Goal: Task Accomplishment & Management: Complete application form

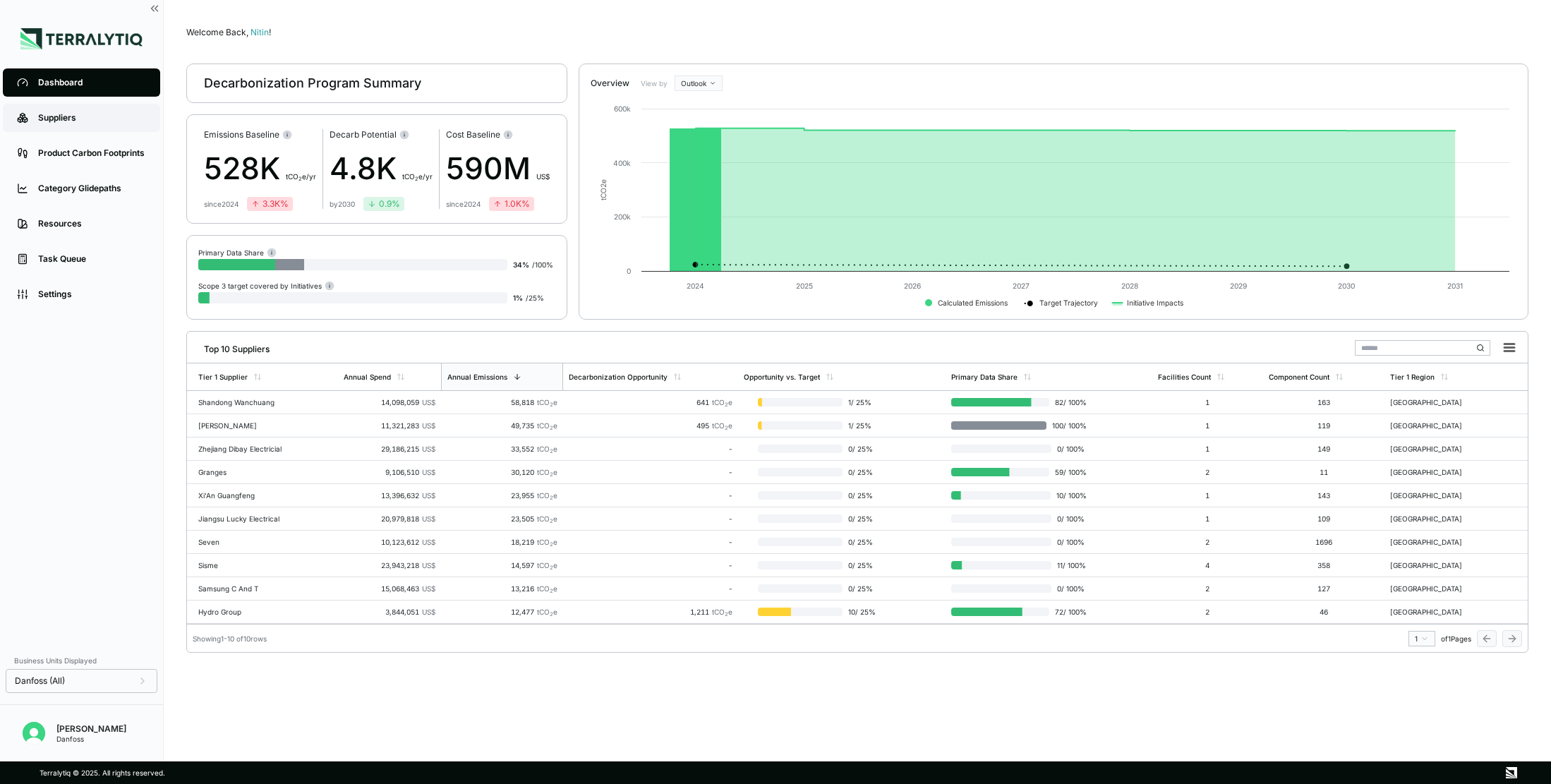
click at [53, 123] on div "Suppliers" at bounding box center [92, 118] width 108 height 11
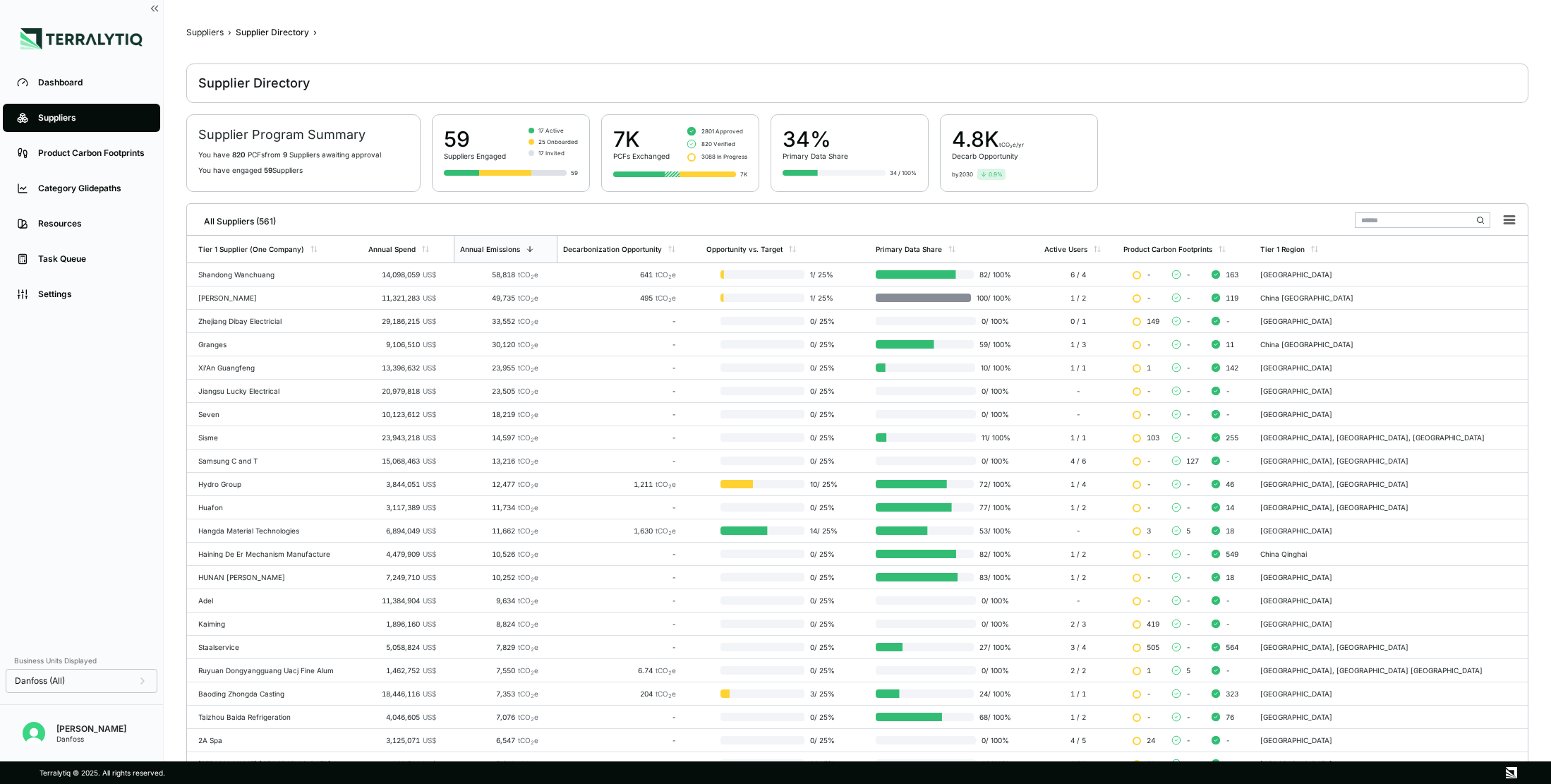
click at [1379, 220] on input "text" at bounding box center [1422, 220] width 135 height 16
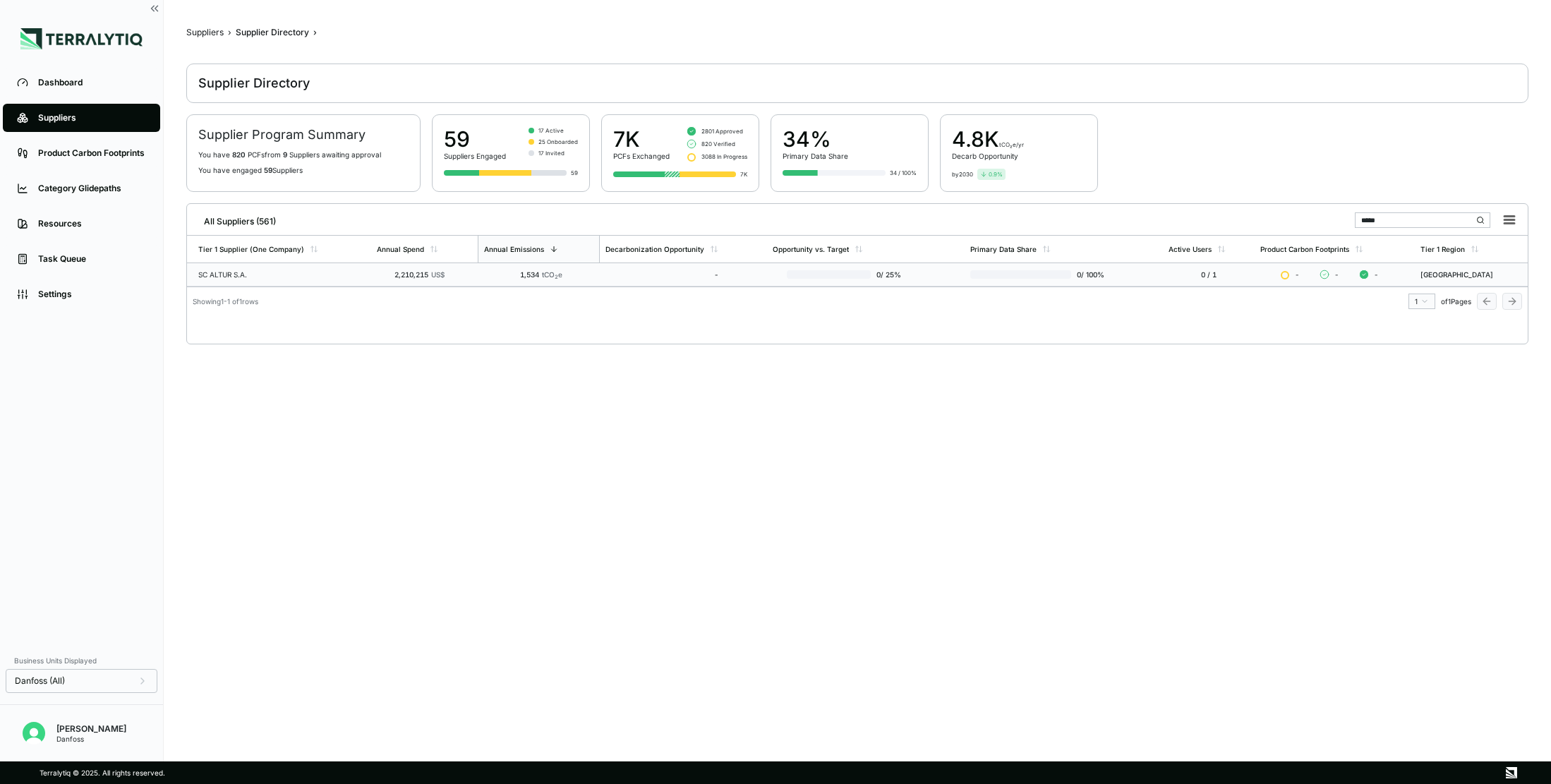
type input "*****"
click at [413, 279] on td "2,210,215 US$" at bounding box center [424, 274] width 107 height 23
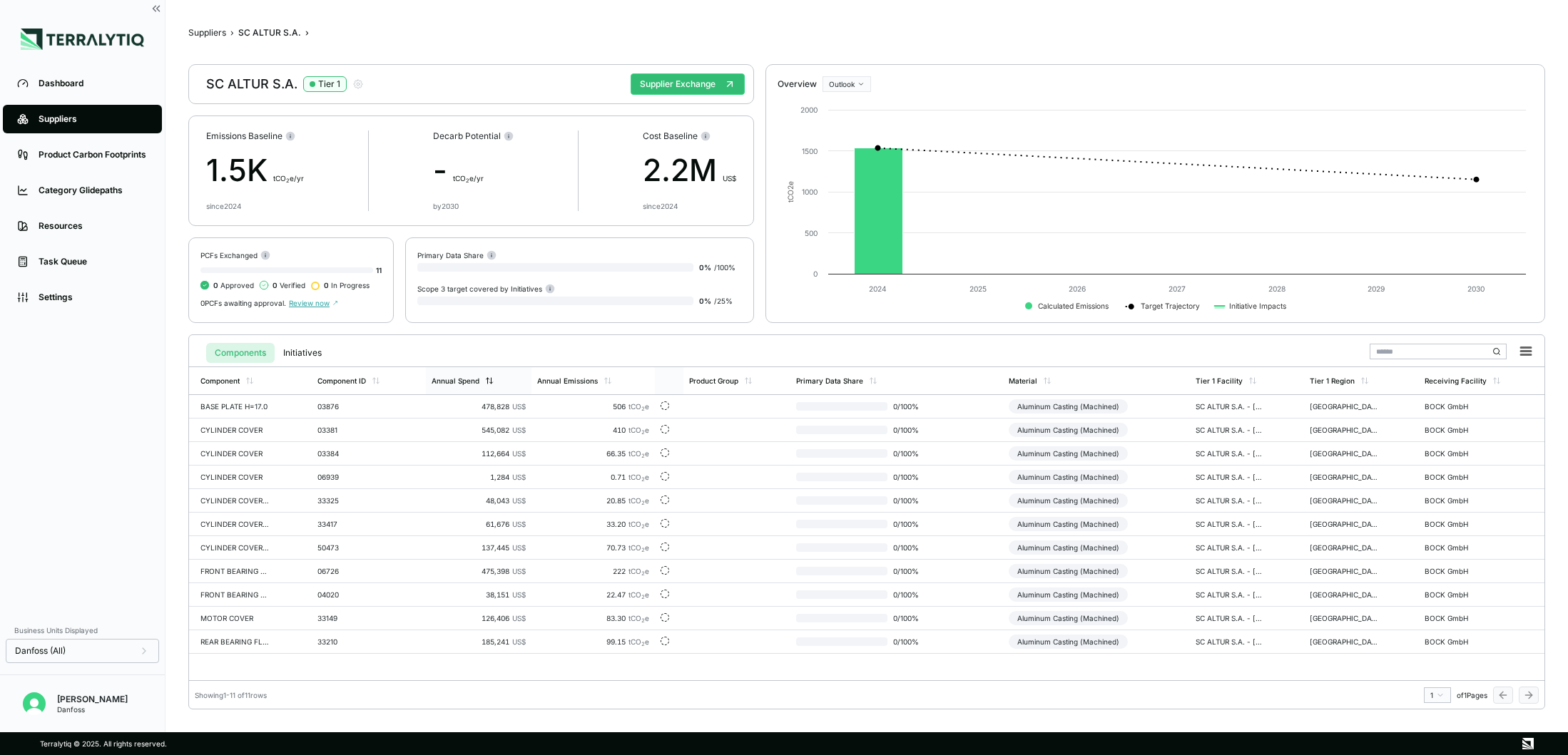
click at [479, 383] on div "Annual Spend" at bounding box center [456, 380] width 48 height 8
click at [600, 412] on td "410 tCO 2 e" at bounding box center [594, 406] width 123 height 23
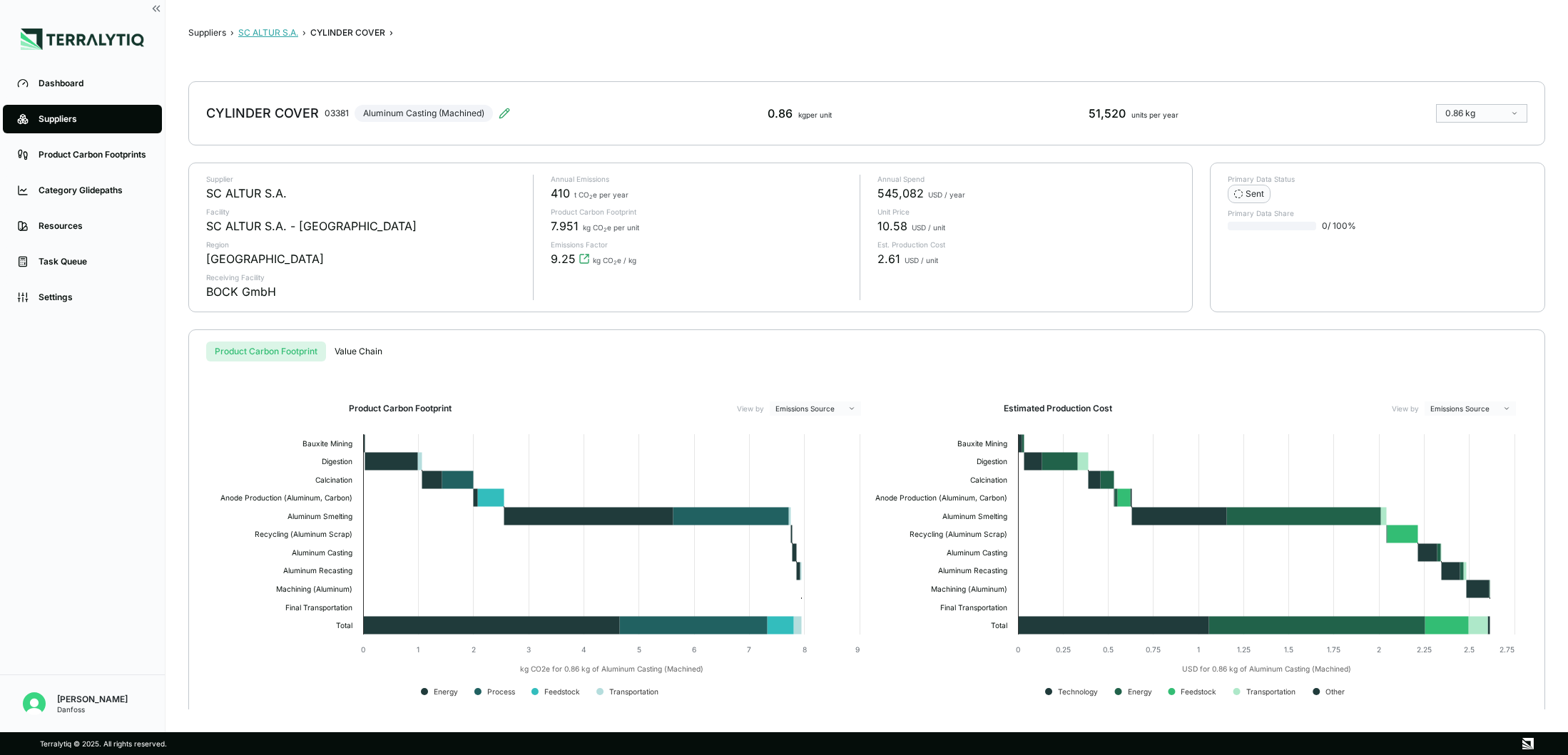
click at [254, 28] on button "SC ALTUR S.A." at bounding box center [268, 32] width 60 height 11
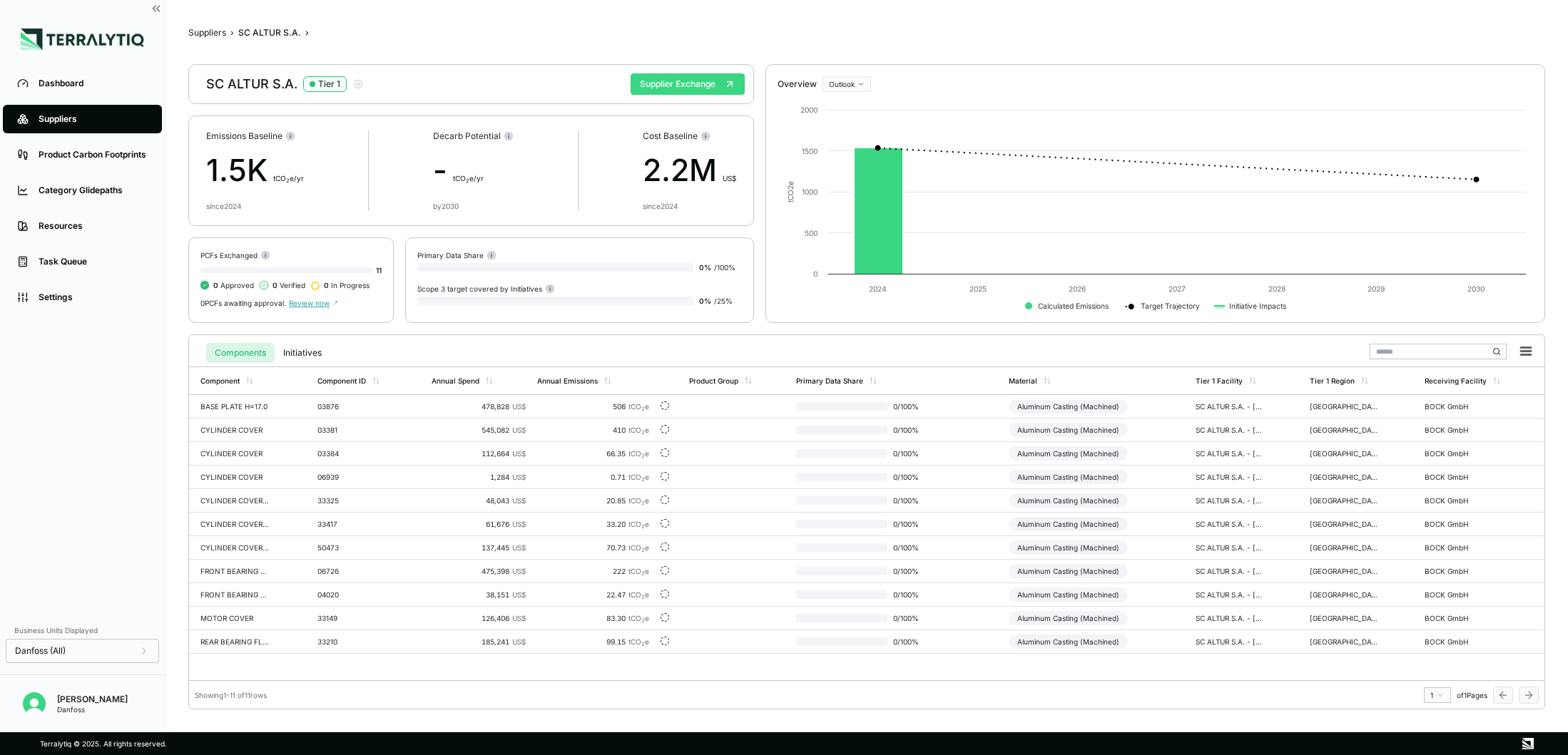
click at [662, 80] on button "Supplier Exchange" at bounding box center [687, 84] width 114 height 22
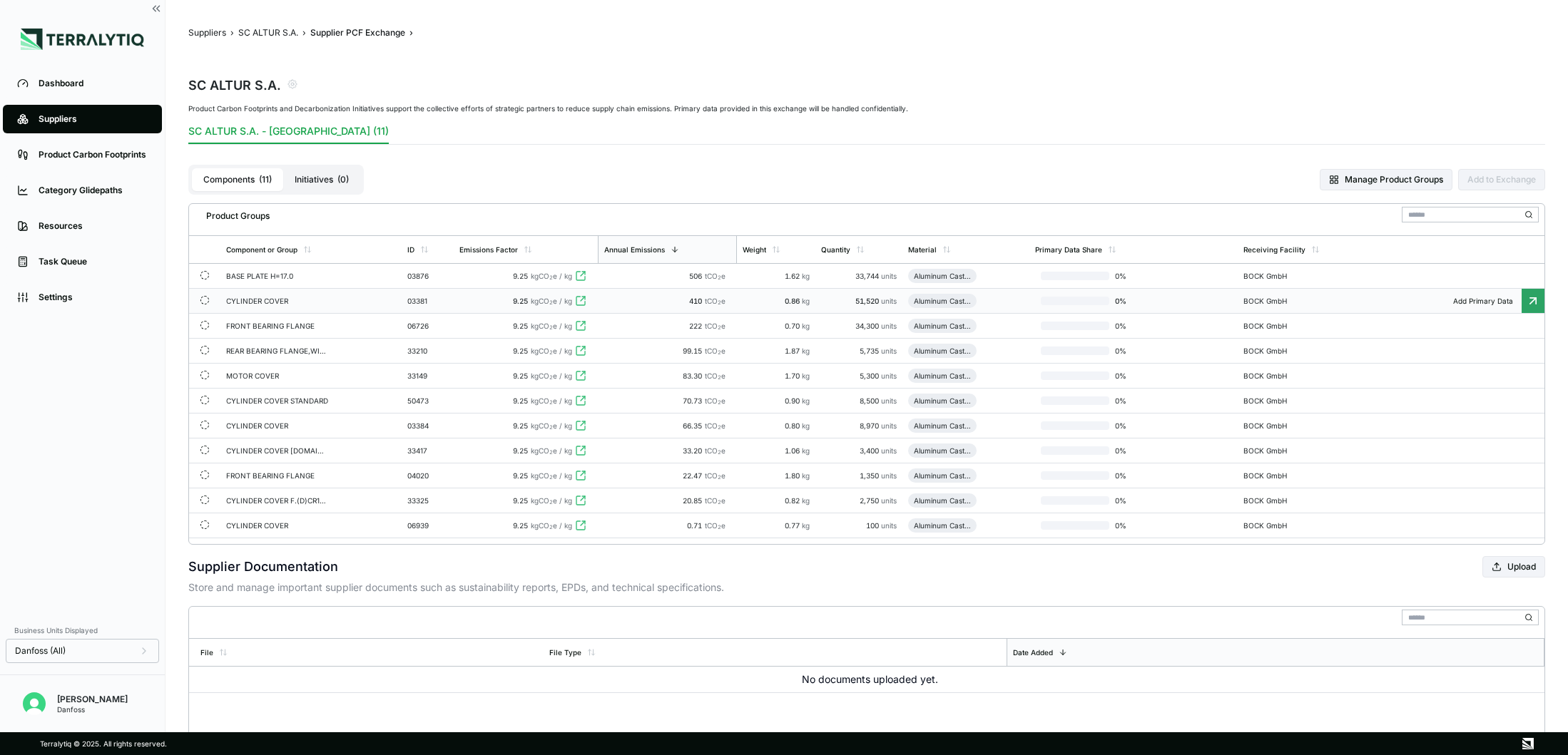
click at [362, 302] on td "CYLINDER COVER" at bounding box center [311, 301] width 181 height 25
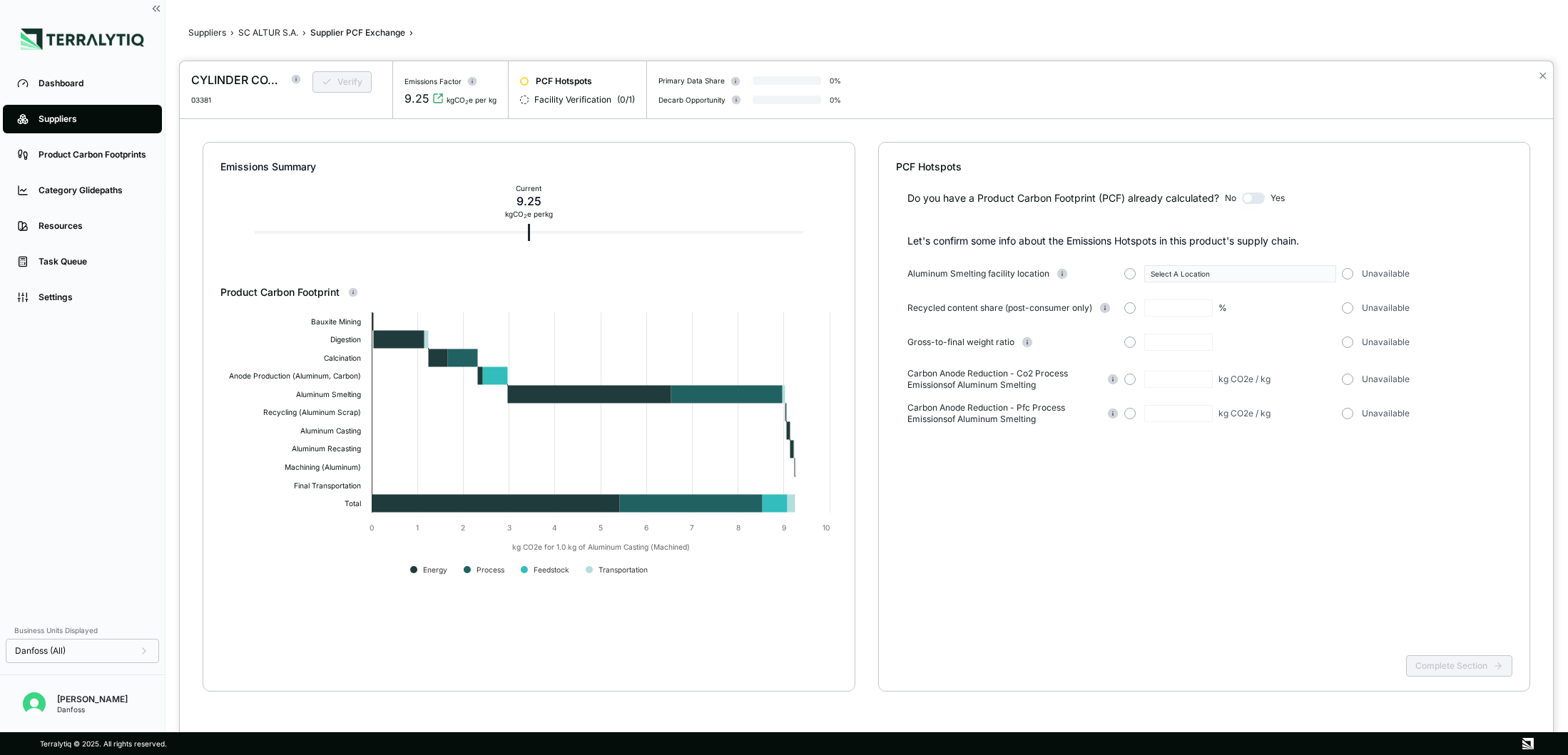
click at [1250, 198] on button "button" at bounding box center [1253, 198] width 22 height 11
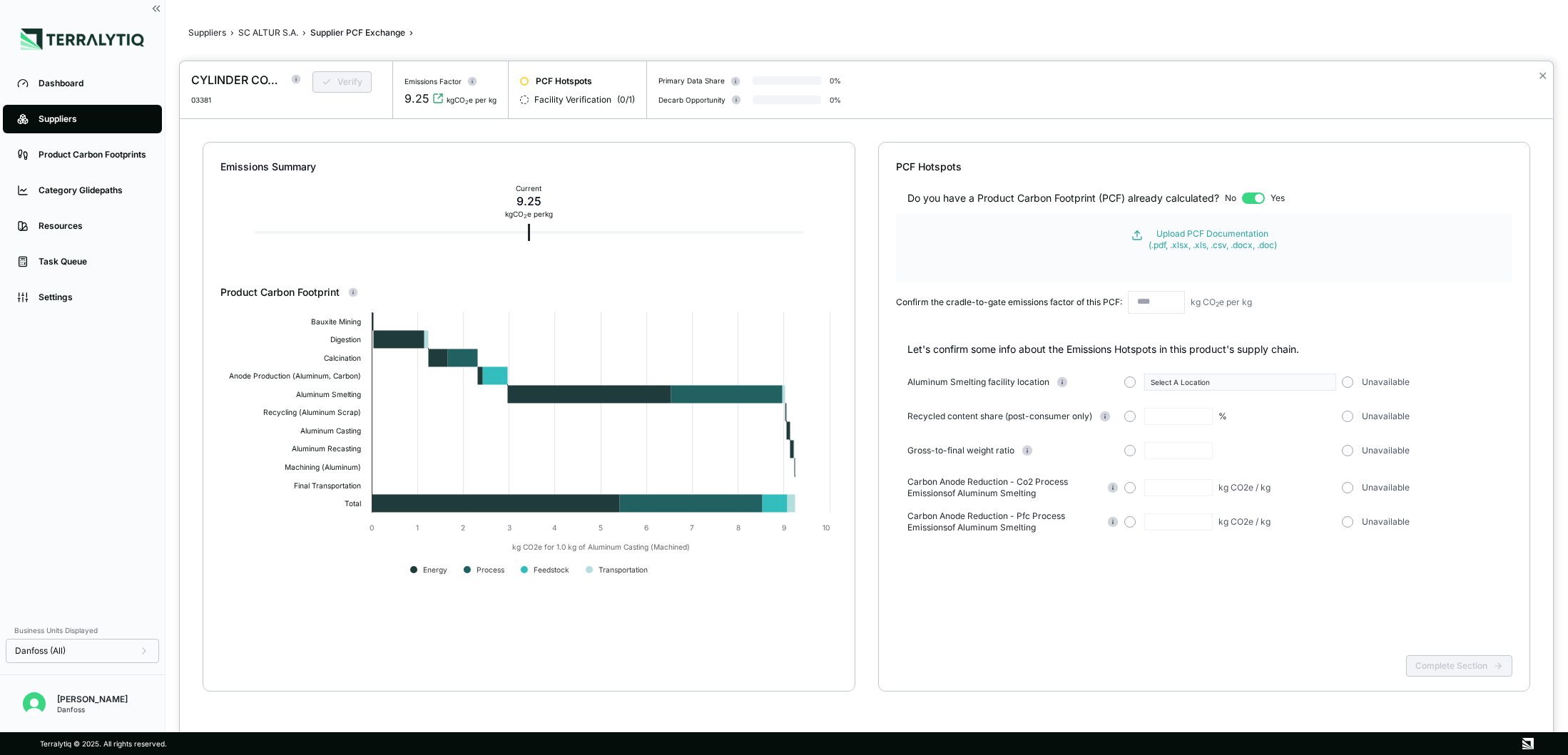
click at [1250, 198] on button "button" at bounding box center [1253, 198] width 22 height 11
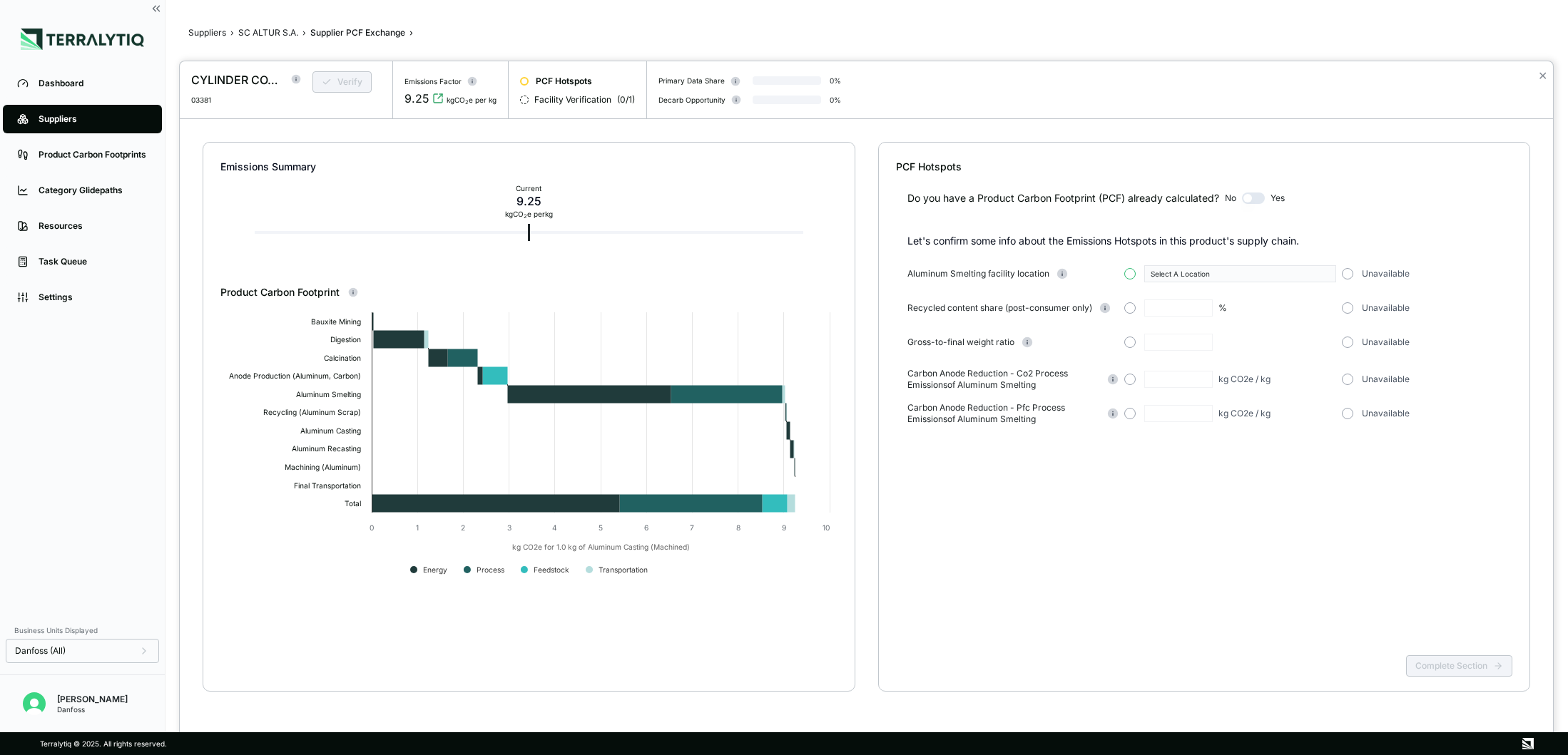
click at [1131, 276] on button "button" at bounding box center [1129, 273] width 11 height 11
click at [1195, 280] on button "Select A Location" at bounding box center [1240, 274] width 192 height 17
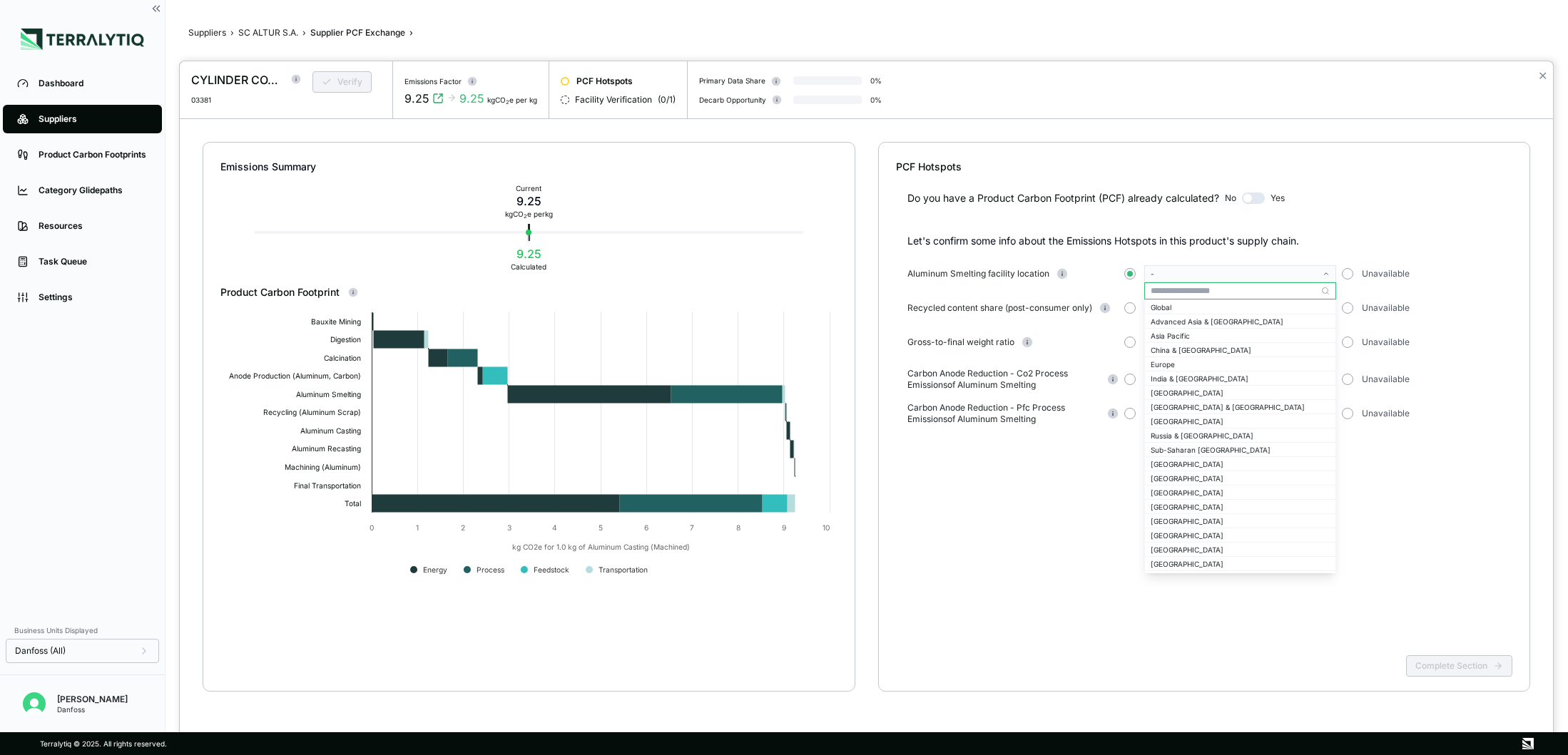
click at [1176, 296] on input "text" at bounding box center [1240, 290] width 190 height 17
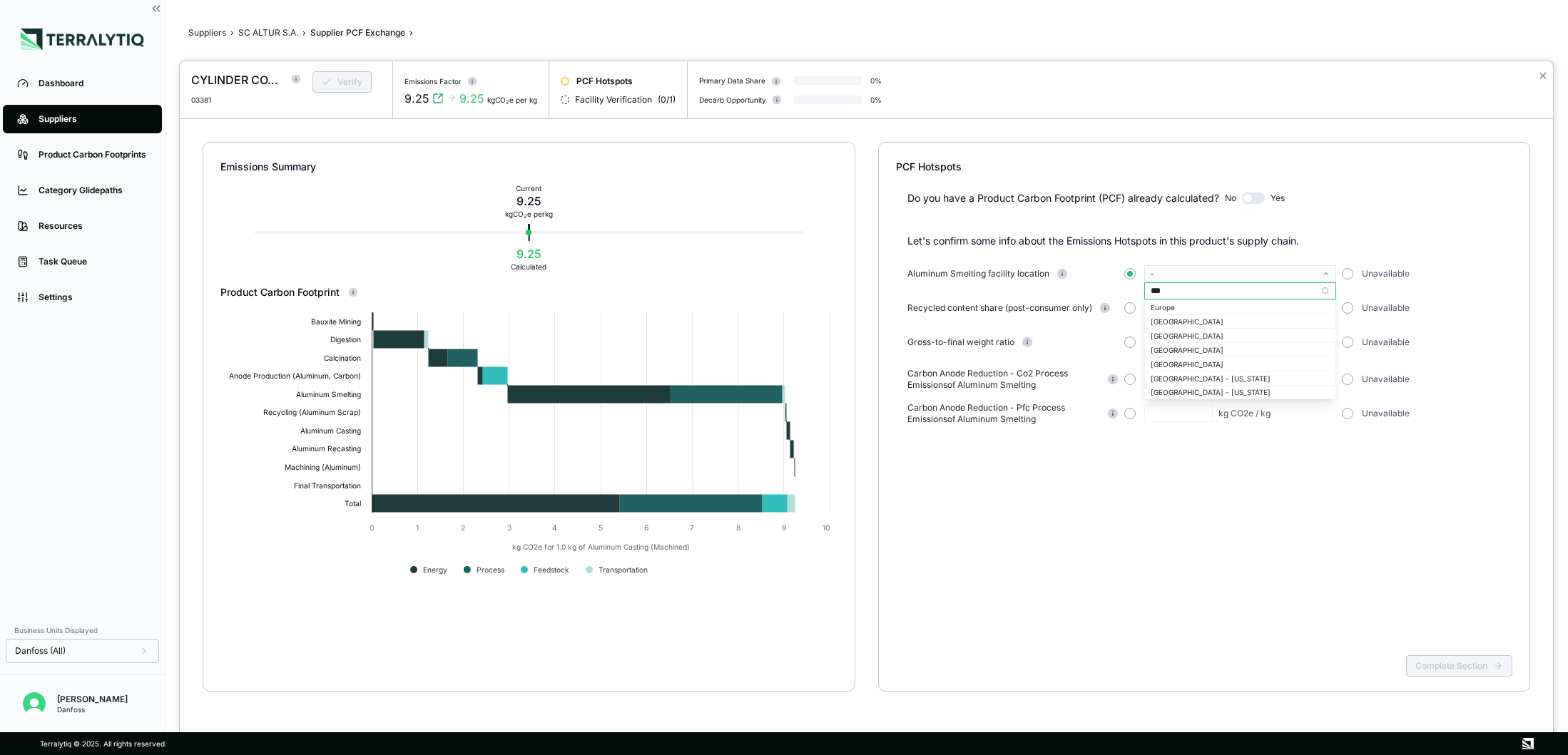
type input "****"
click at [1174, 308] on div "[GEOGRAPHIC_DATA]" at bounding box center [1239, 306] width 179 height 8
click at [1128, 308] on button "button" at bounding box center [1129, 308] width 11 height 11
click at [1164, 308] on input "text" at bounding box center [1178, 308] width 68 height 17
type input "*"
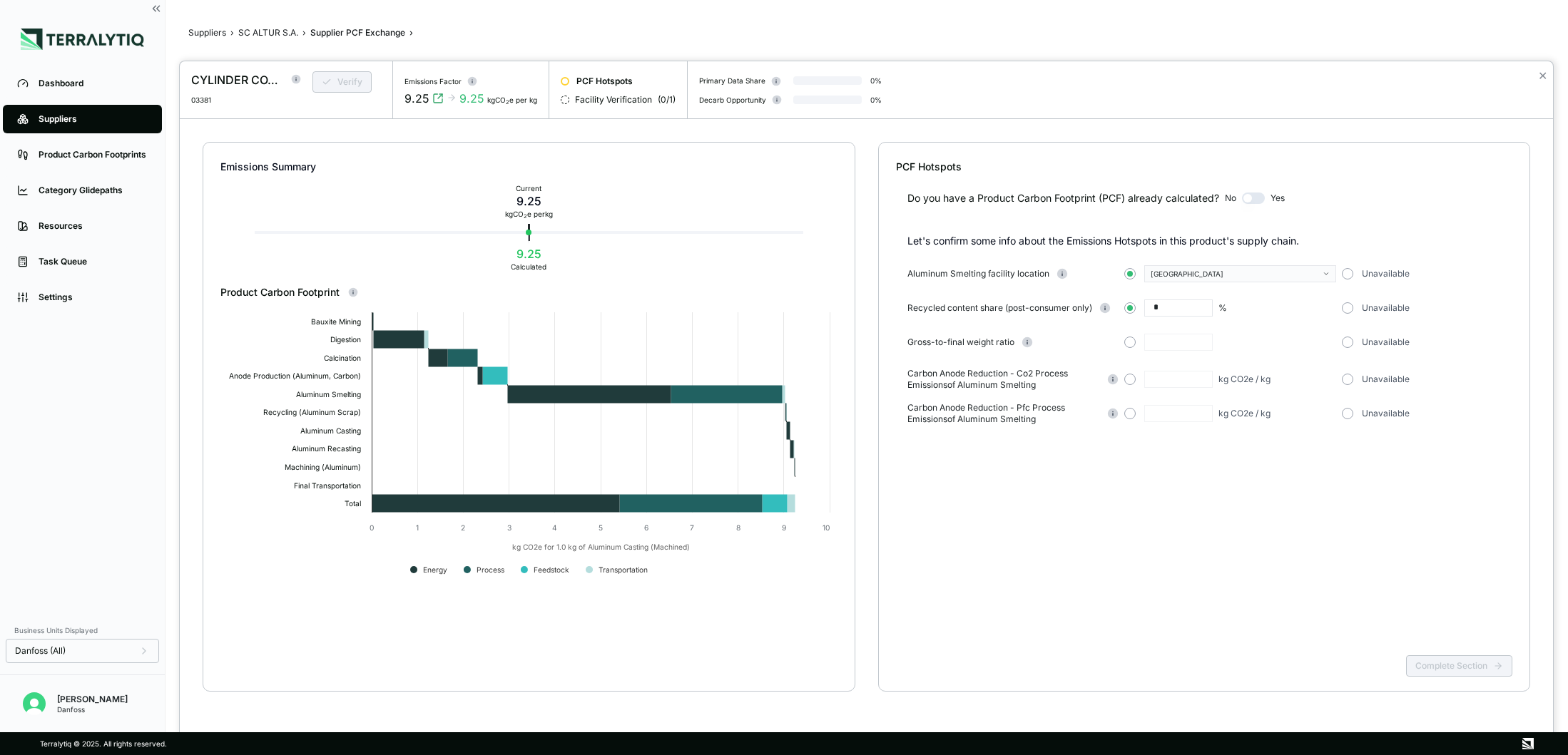
click at [1252, 311] on div "* %" at bounding box center [1230, 308] width 212 height 17
click at [1130, 343] on button "button" at bounding box center [1129, 342] width 11 height 11
click at [1165, 346] on input "text" at bounding box center [1178, 342] width 68 height 17
click at [1349, 382] on button "button" at bounding box center [1347, 379] width 11 height 11
click at [1174, 340] on input "text" at bounding box center [1178, 342] width 68 height 17
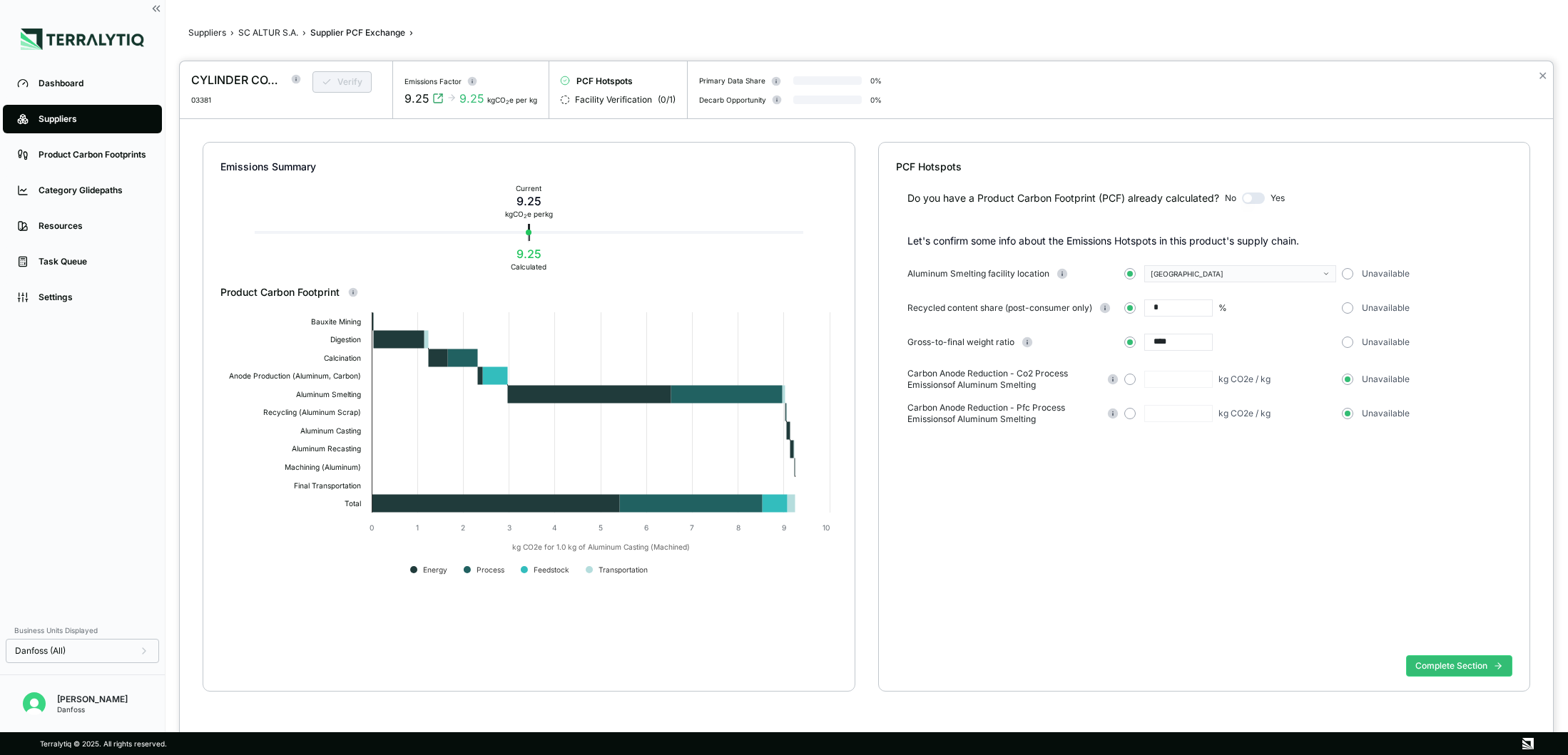
type input "****"
click at [1233, 349] on div "****" at bounding box center [1230, 342] width 212 height 17
click at [1349, 343] on button "button" at bounding box center [1347, 342] width 11 height 11
click at [1348, 309] on button "button" at bounding box center [1347, 308] width 11 height 11
click at [1347, 269] on button "button" at bounding box center [1347, 273] width 11 height 11
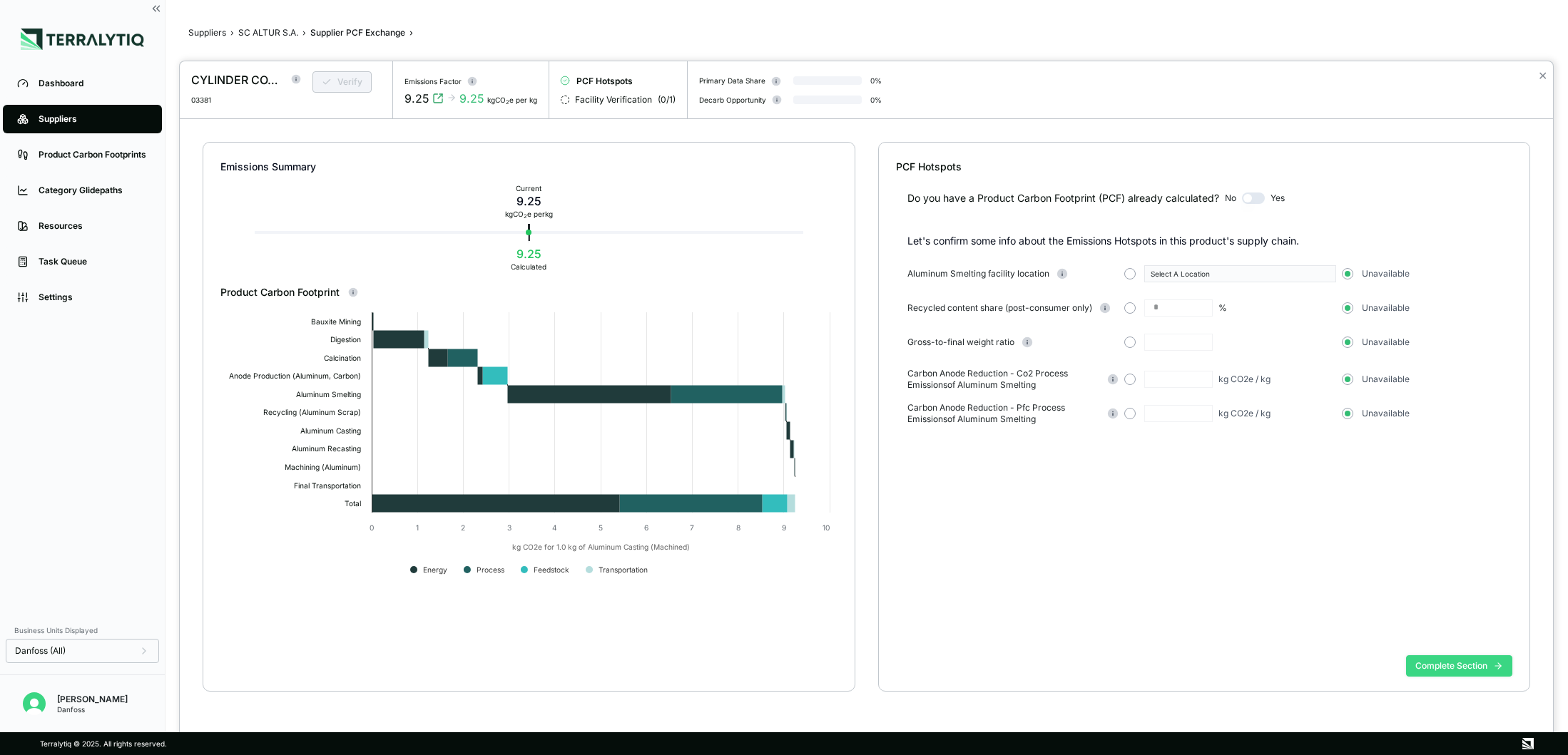
click at [1433, 660] on button "Complete Section" at bounding box center [1459, 666] width 106 height 22
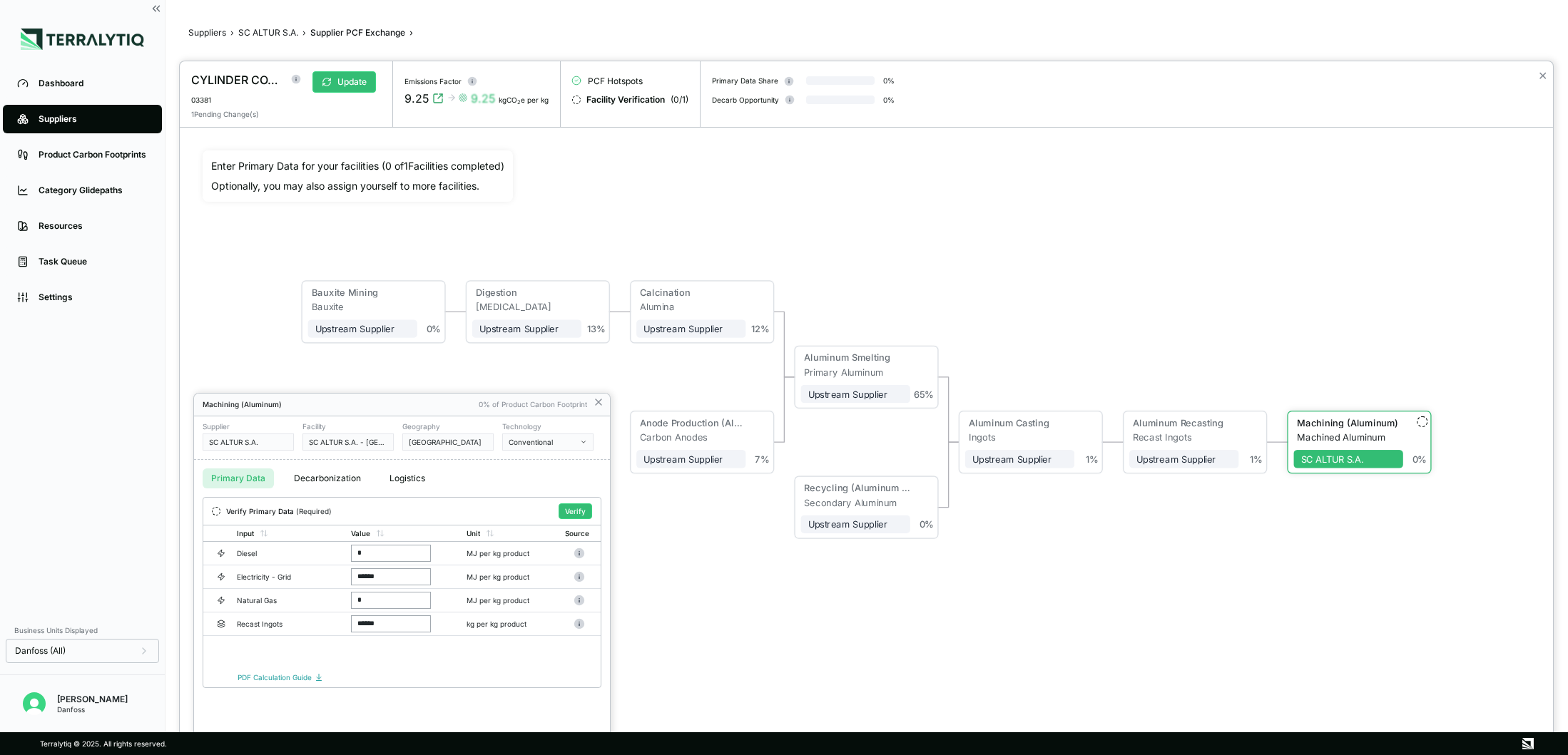
click at [1191, 391] on div at bounding box center [866, 408] width 1373 height 694
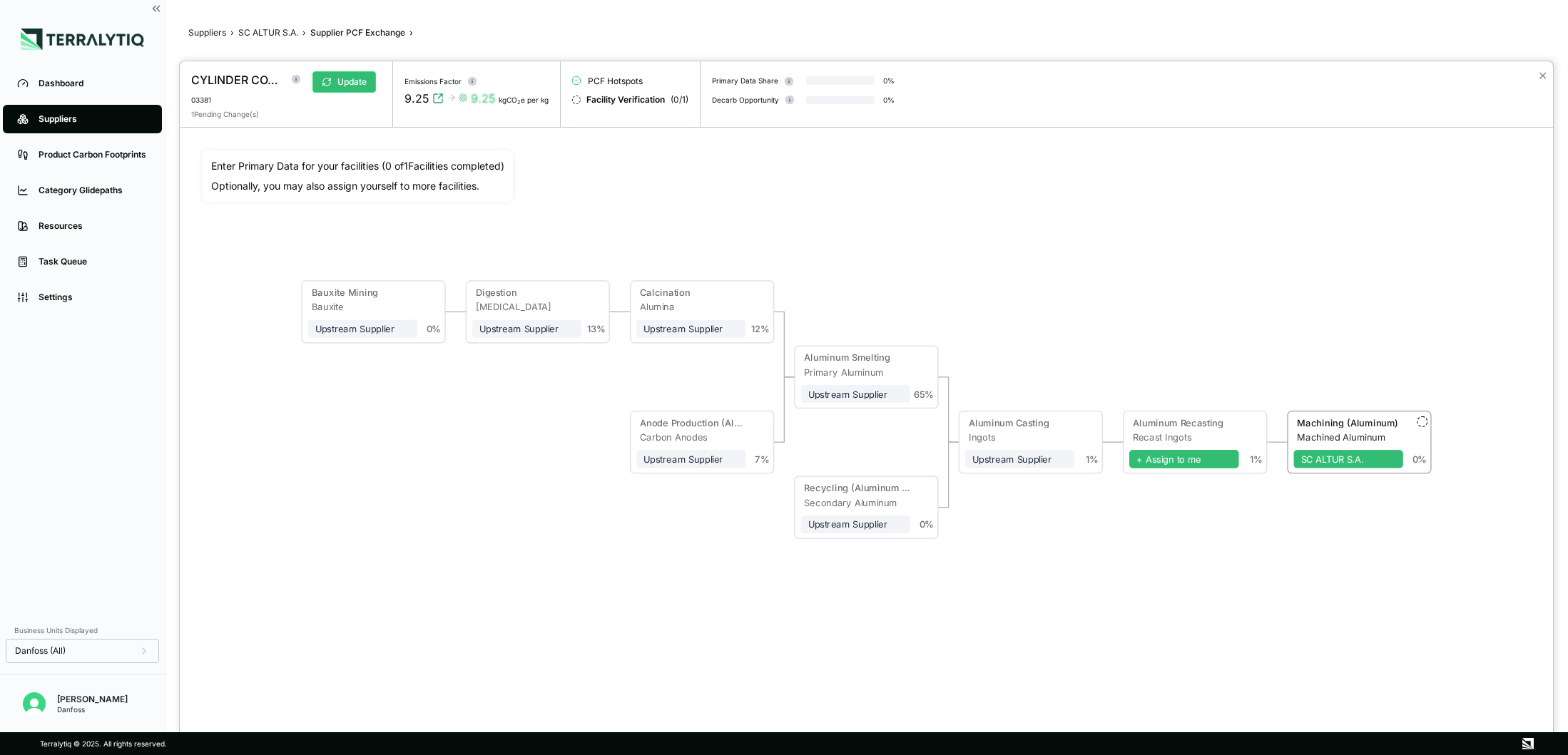
click at [1178, 461] on span "+ Assign to me" at bounding box center [1184, 459] width 110 height 19
click at [1185, 421] on div "Aluminum Recasting" at bounding box center [1182, 423] width 99 height 10
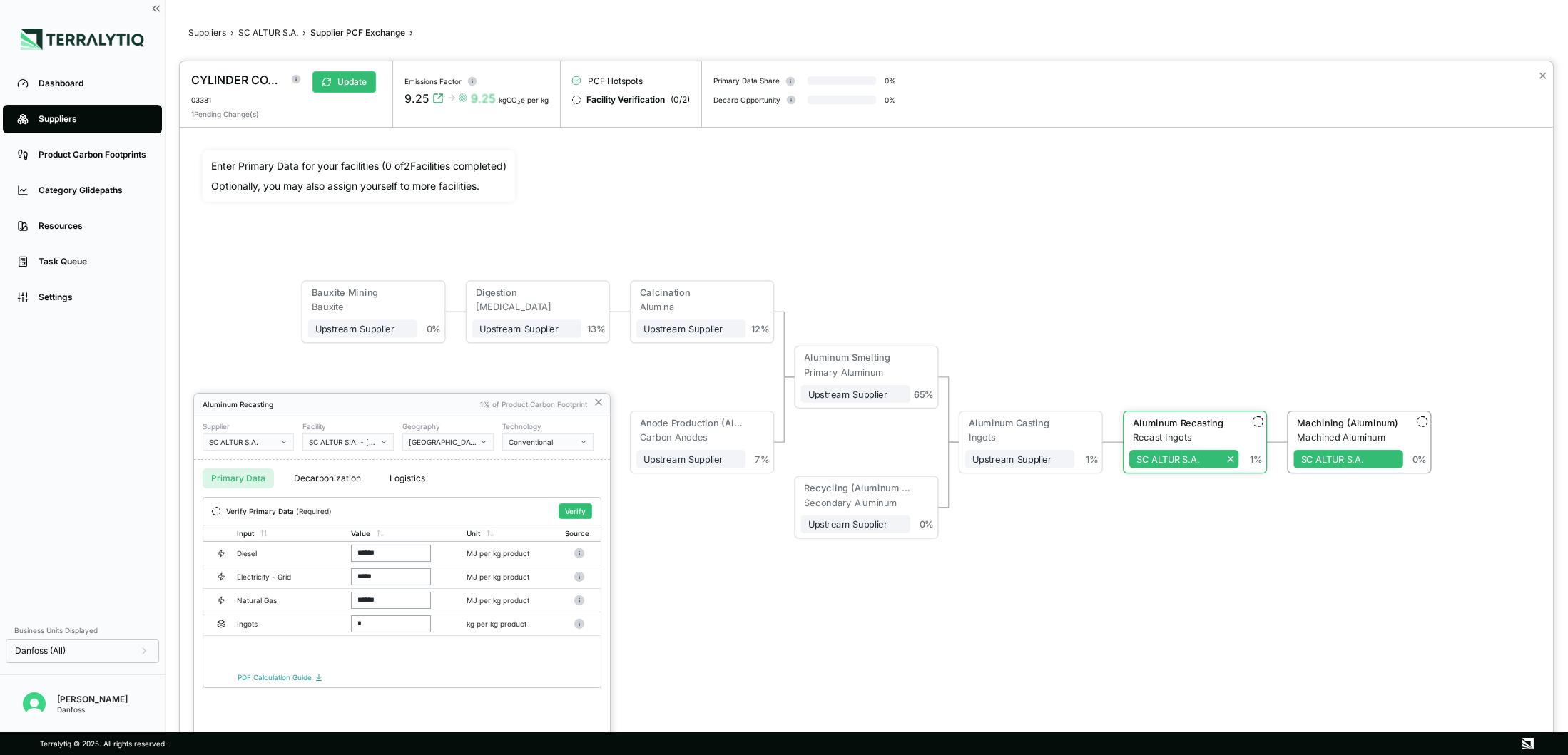
click at [1316, 435] on div at bounding box center [866, 408] width 1373 height 694
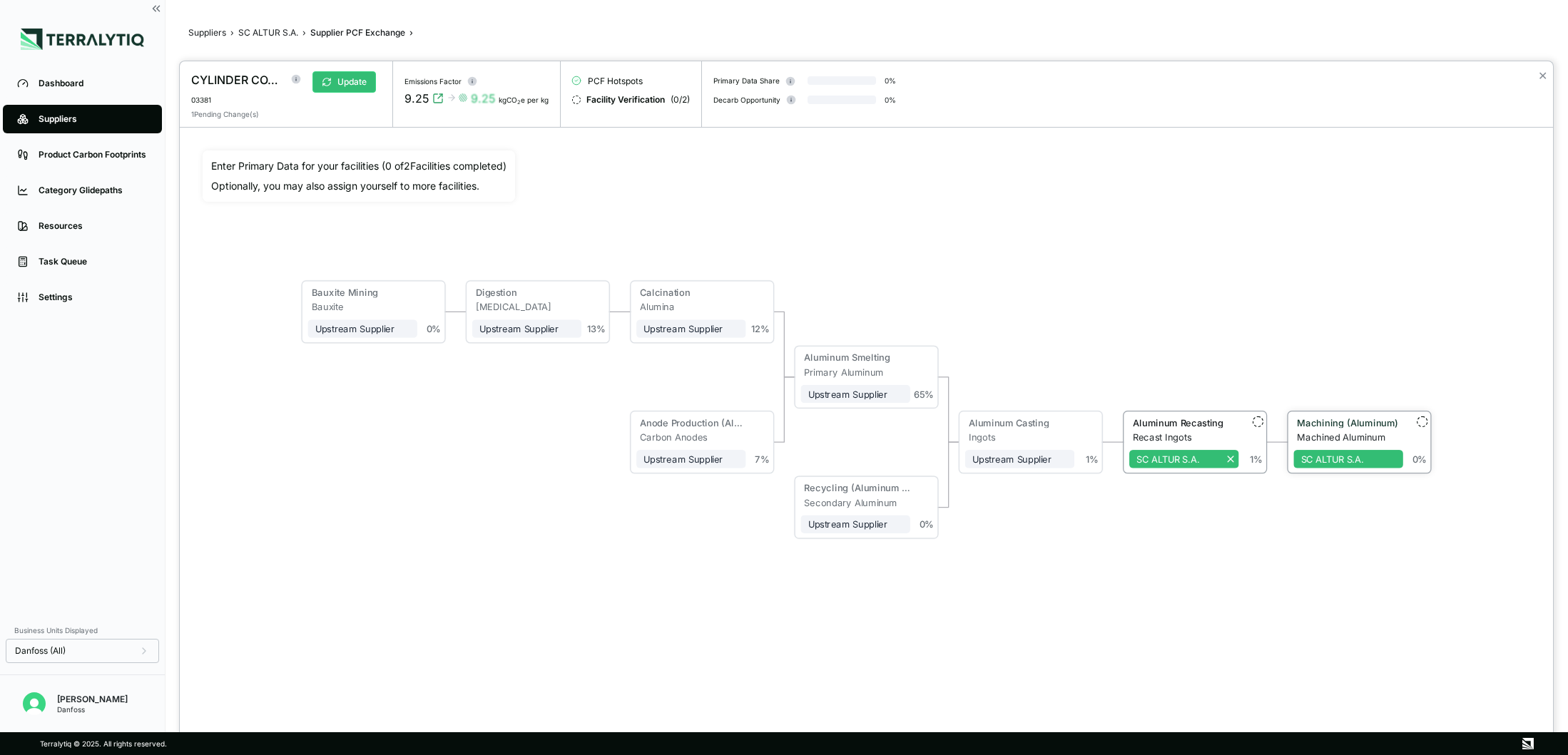
click at [1334, 430] on div "Machining (Aluminum)" at bounding box center [1346, 424] width 105 height 14
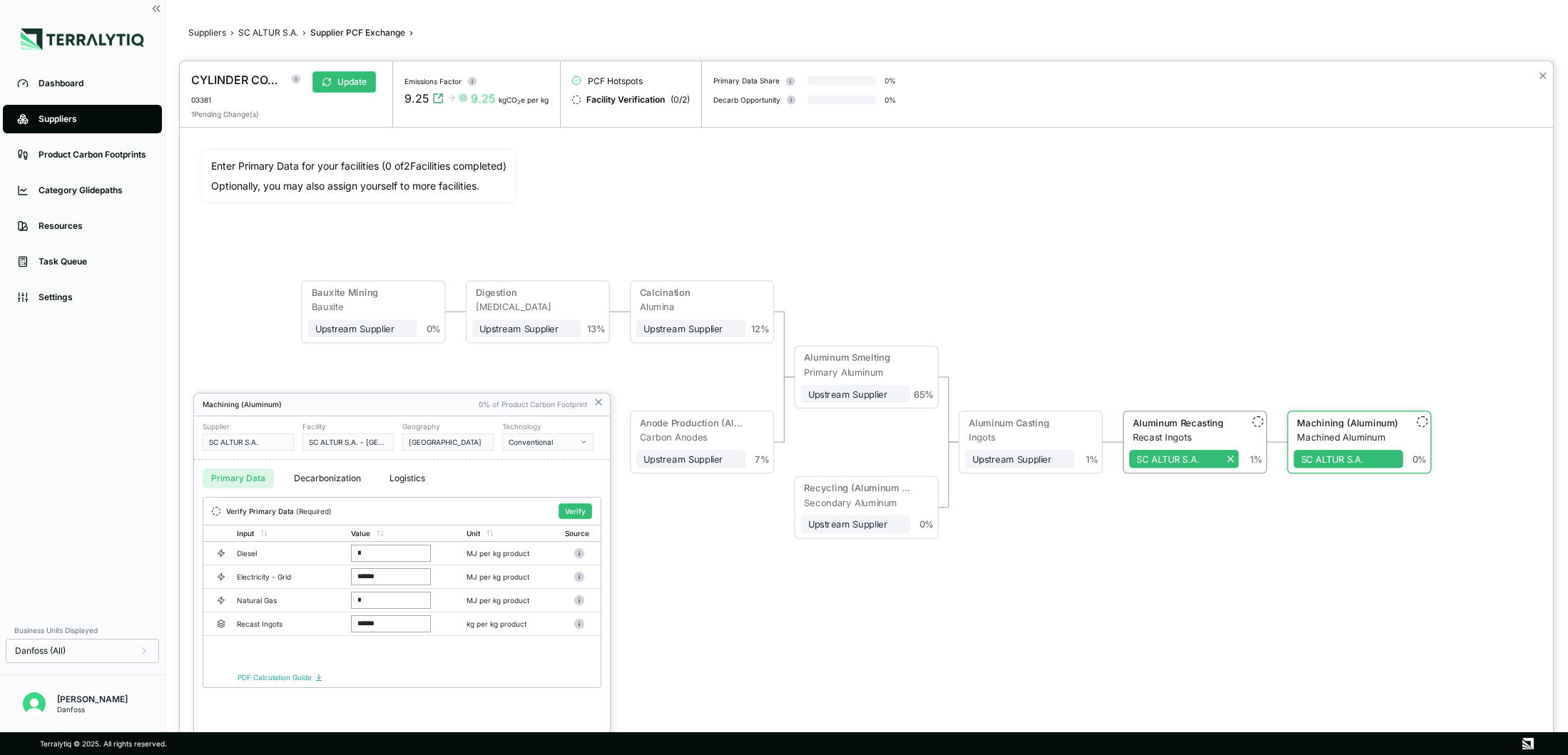
click at [627, 227] on div at bounding box center [866, 408] width 1373 height 694
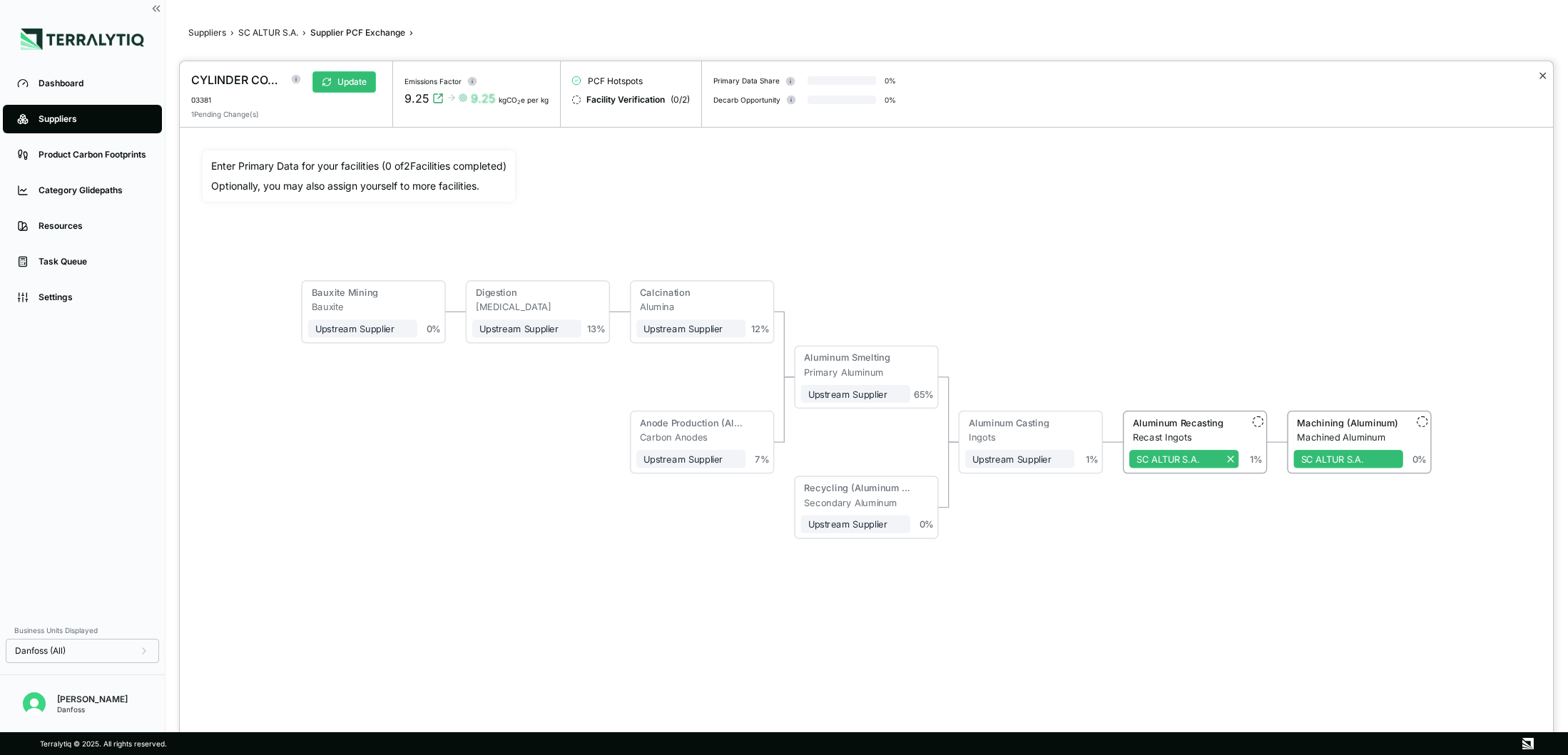
click at [1540, 78] on button "✕" at bounding box center [1543, 76] width 9 height 17
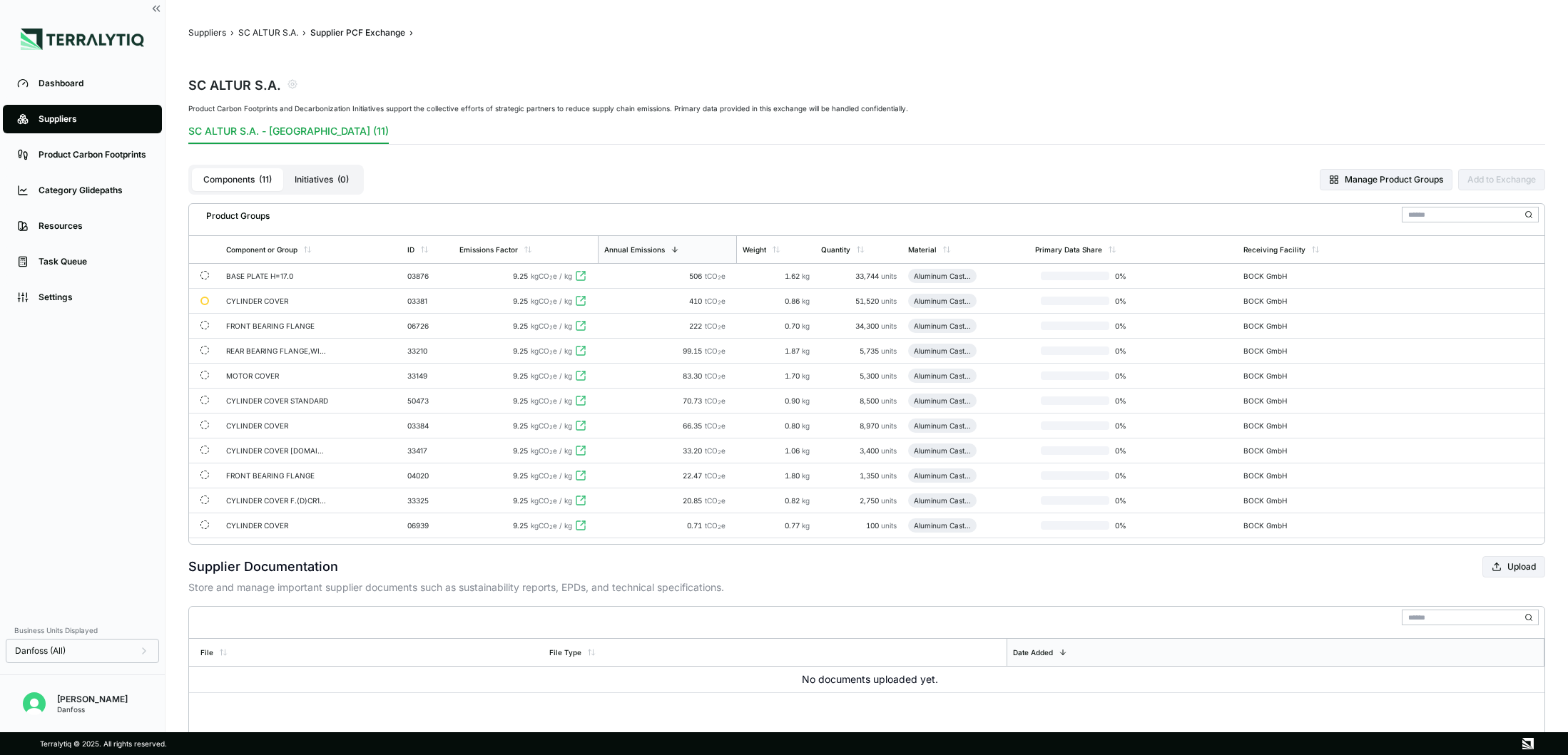
click at [319, 180] on button "Initiatives ( 0 )" at bounding box center [321, 180] width 77 height 22
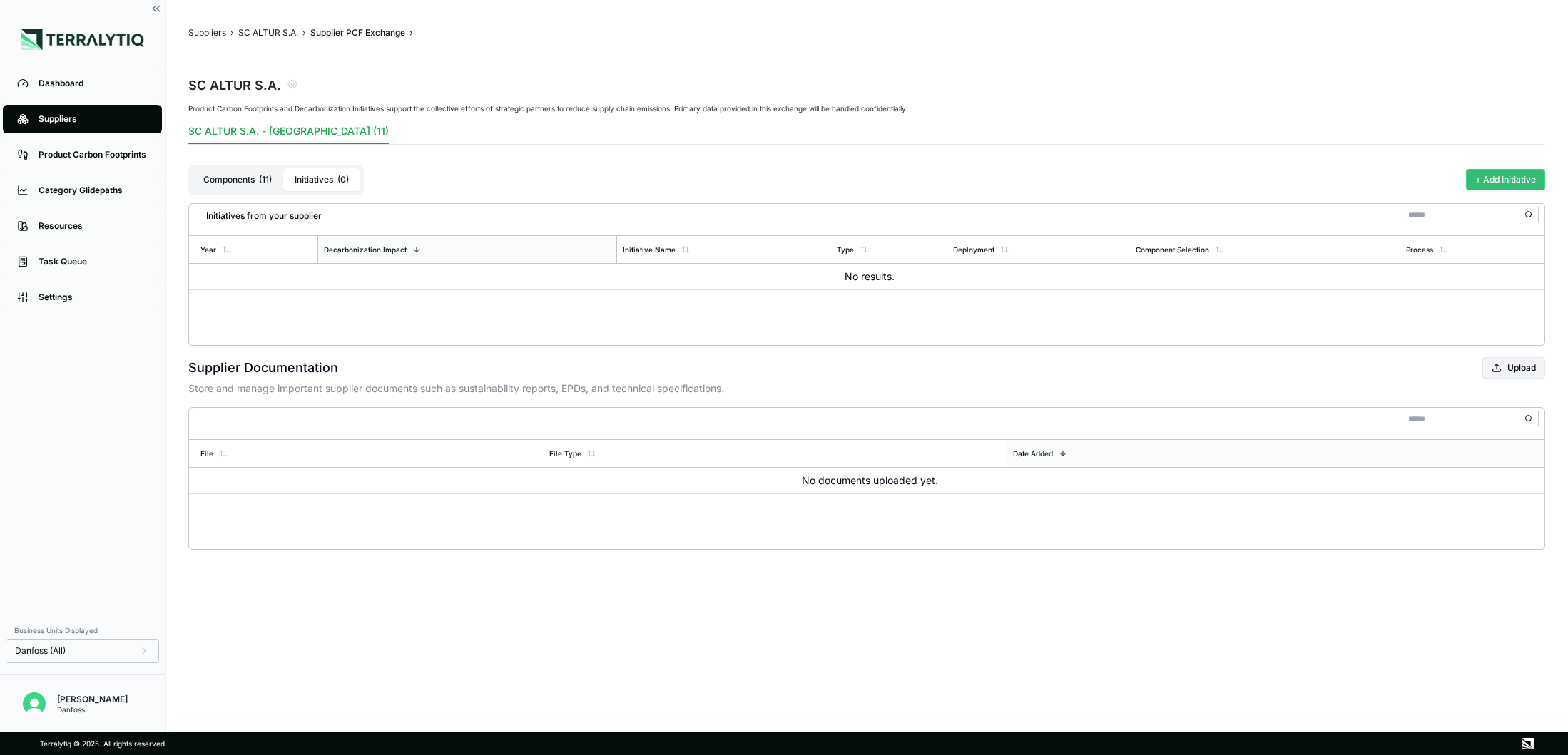
click at [1494, 186] on button "+ Add Initiative" at bounding box center [1505, 180] width 79 height 22
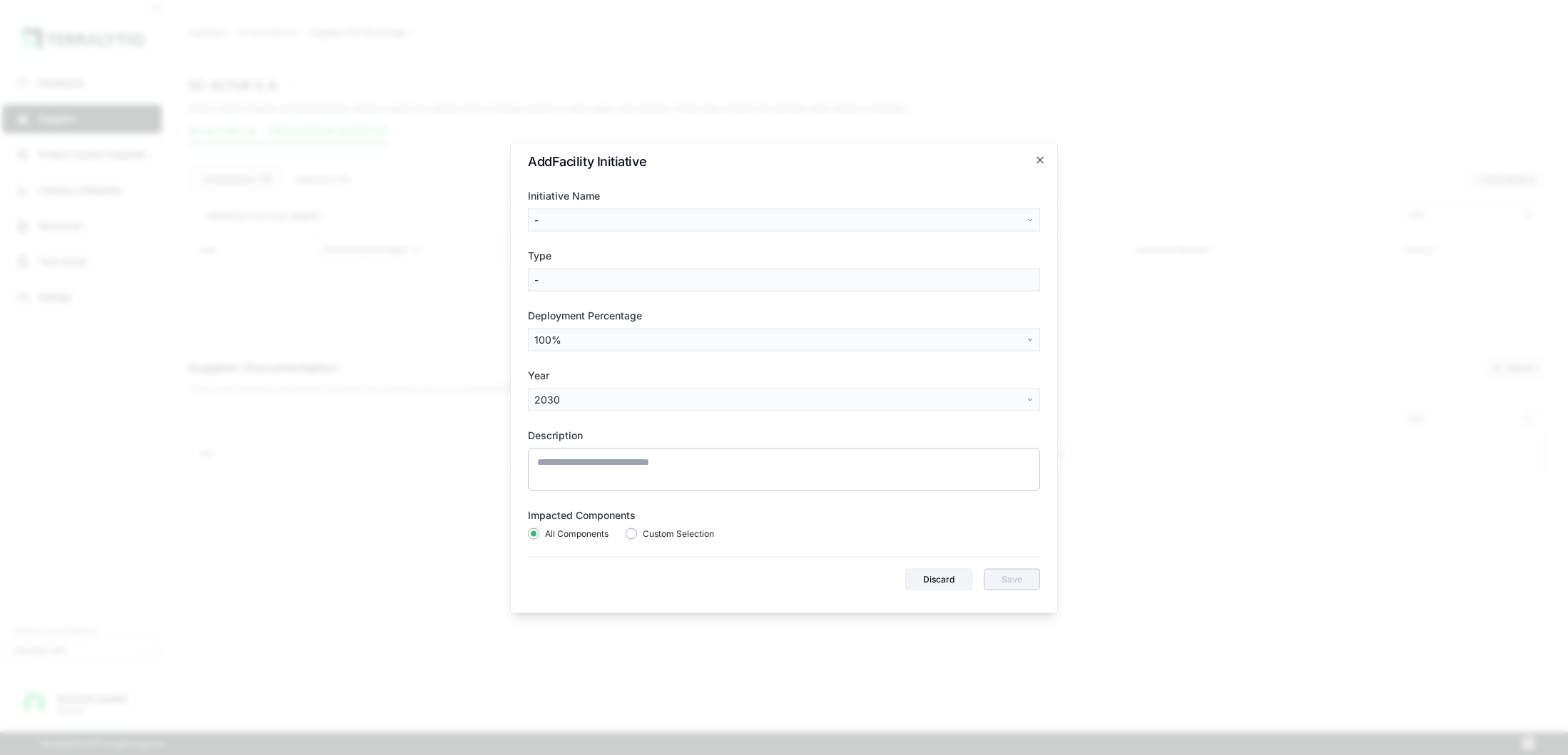
click at [836, 218] on body "Dashboard Suppliers Product Carbon Footprints Category Glidepaths Resources Tas…" at bounding box center [784, 377] width 1568 height 755
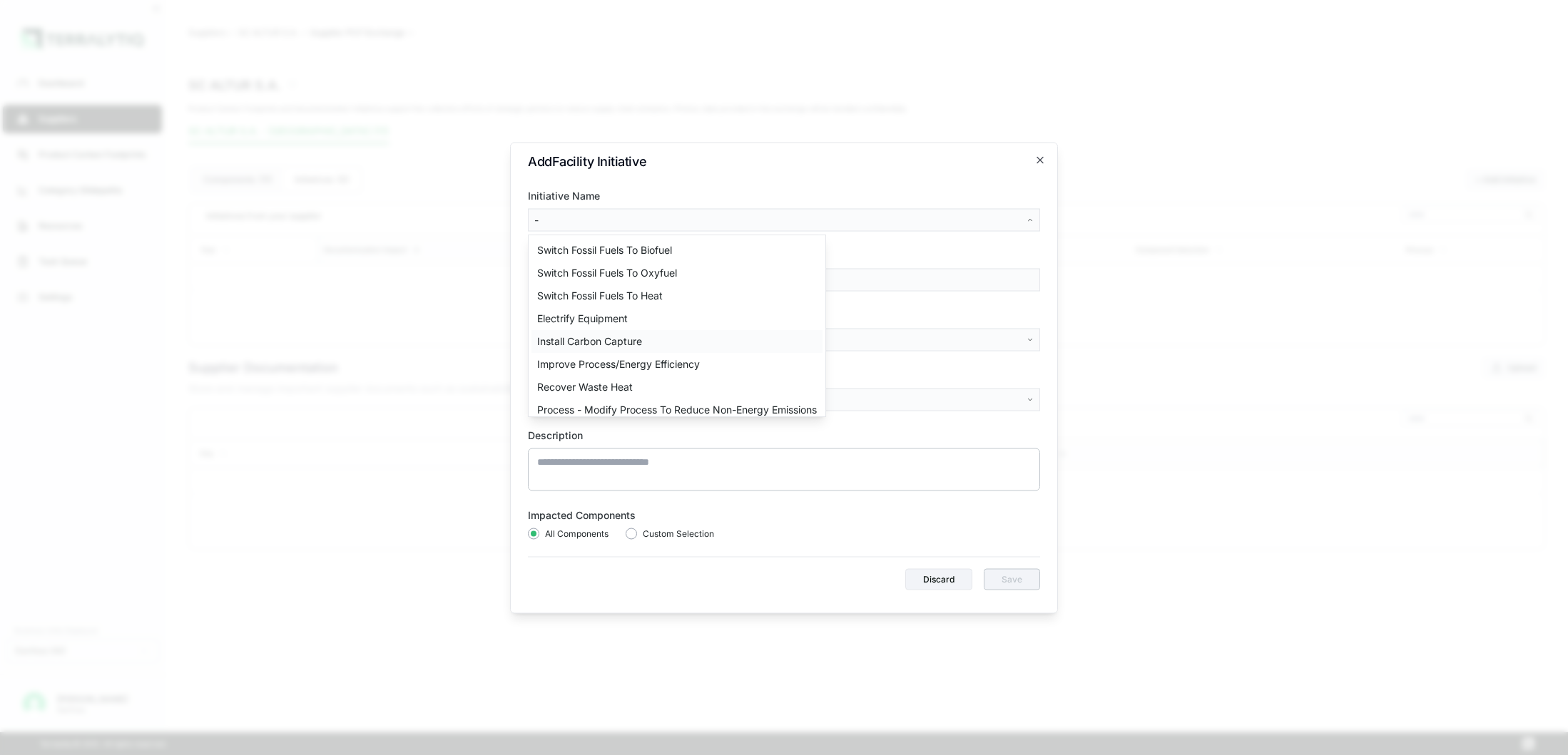
scroll to position [46, 0]
click at [965, 214] on body "Dashboard Suppliers Product Carbon Footprints Category Glidepaths Resources Tas…" at bounding box center [784, 377] width 1568 height 755
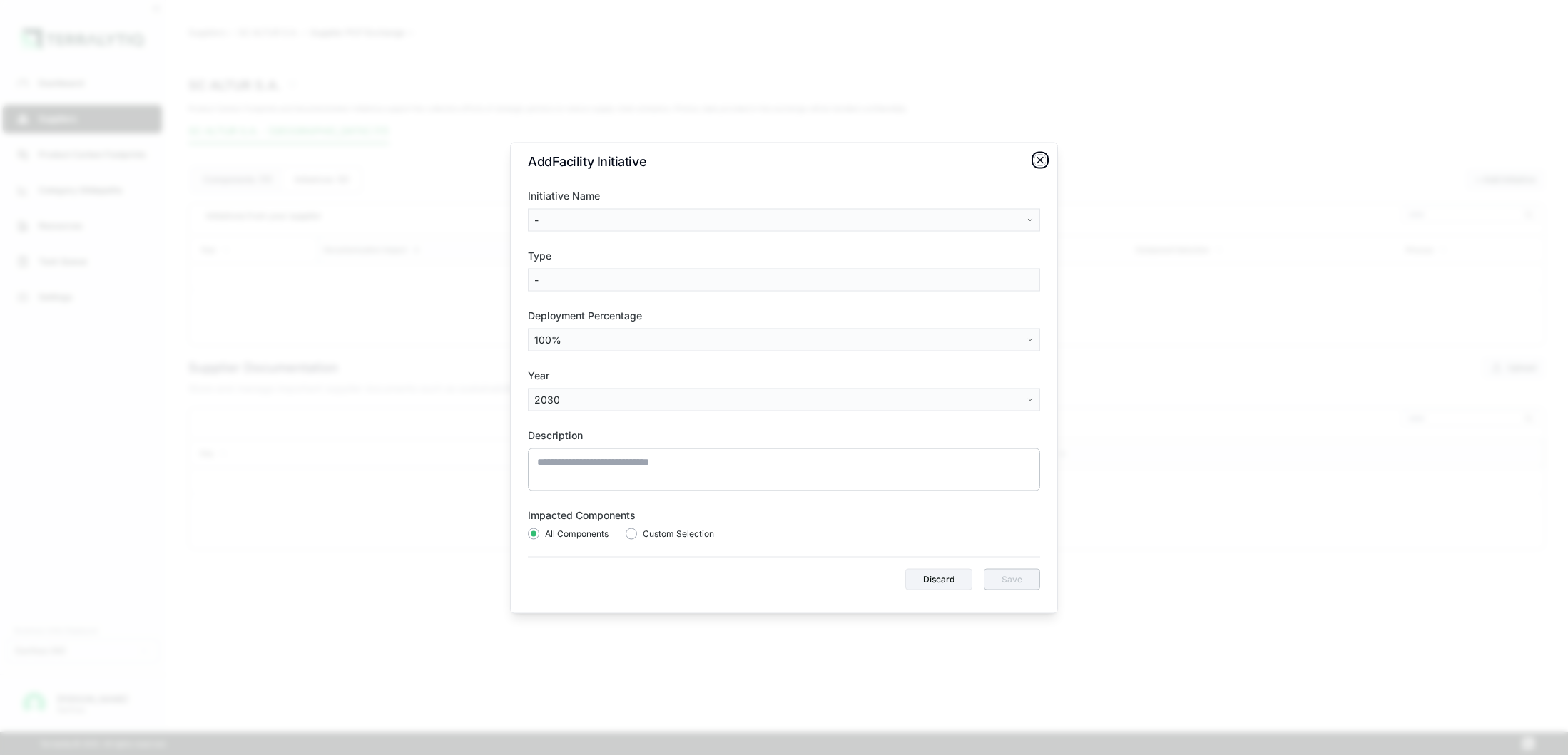
click at [1040, 162] on icon "button" at bounding box center [1040, 159] width 11 height 11
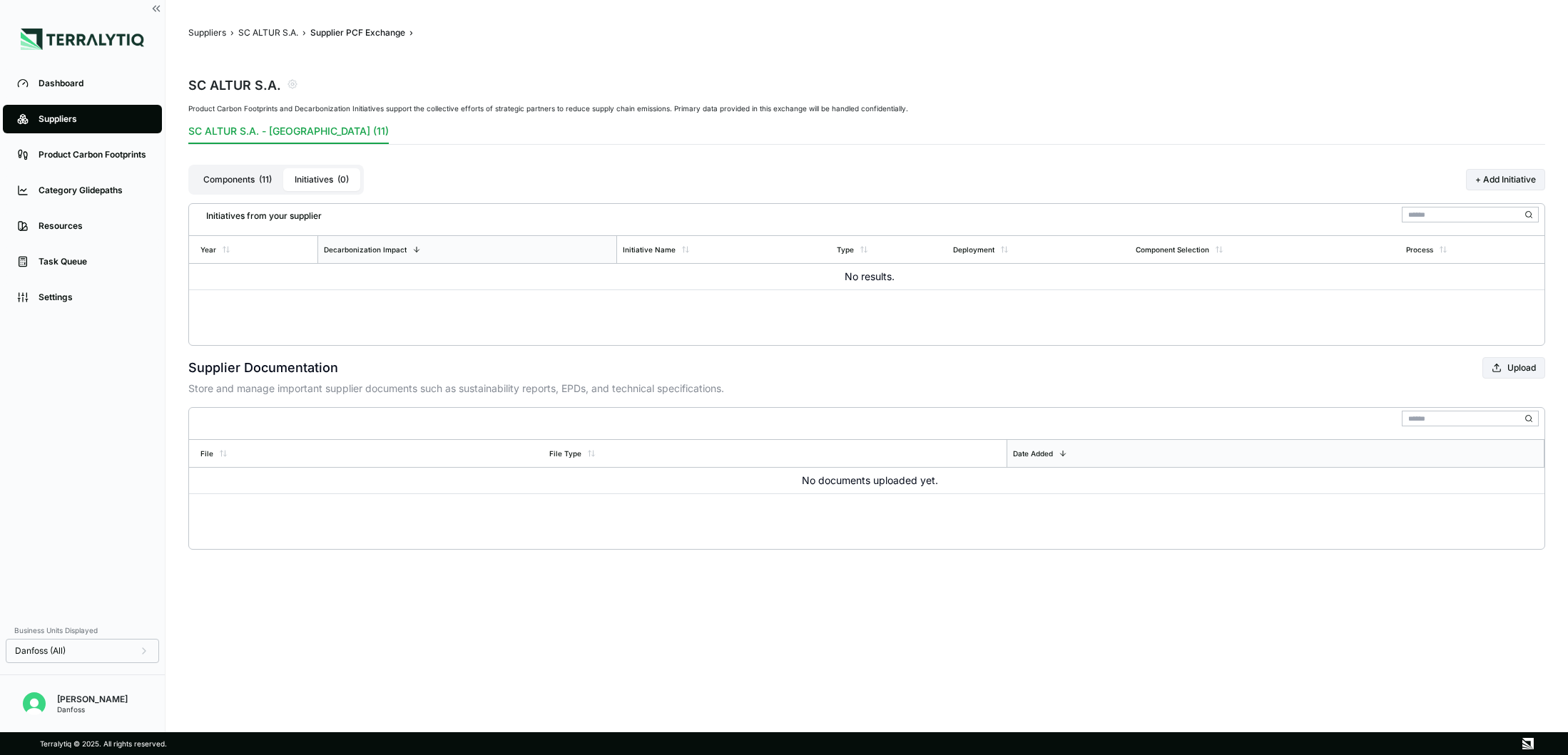
click at [245, 174] on button "Components ( 11 )" at bounding box center [237, 180] width 91 height 22
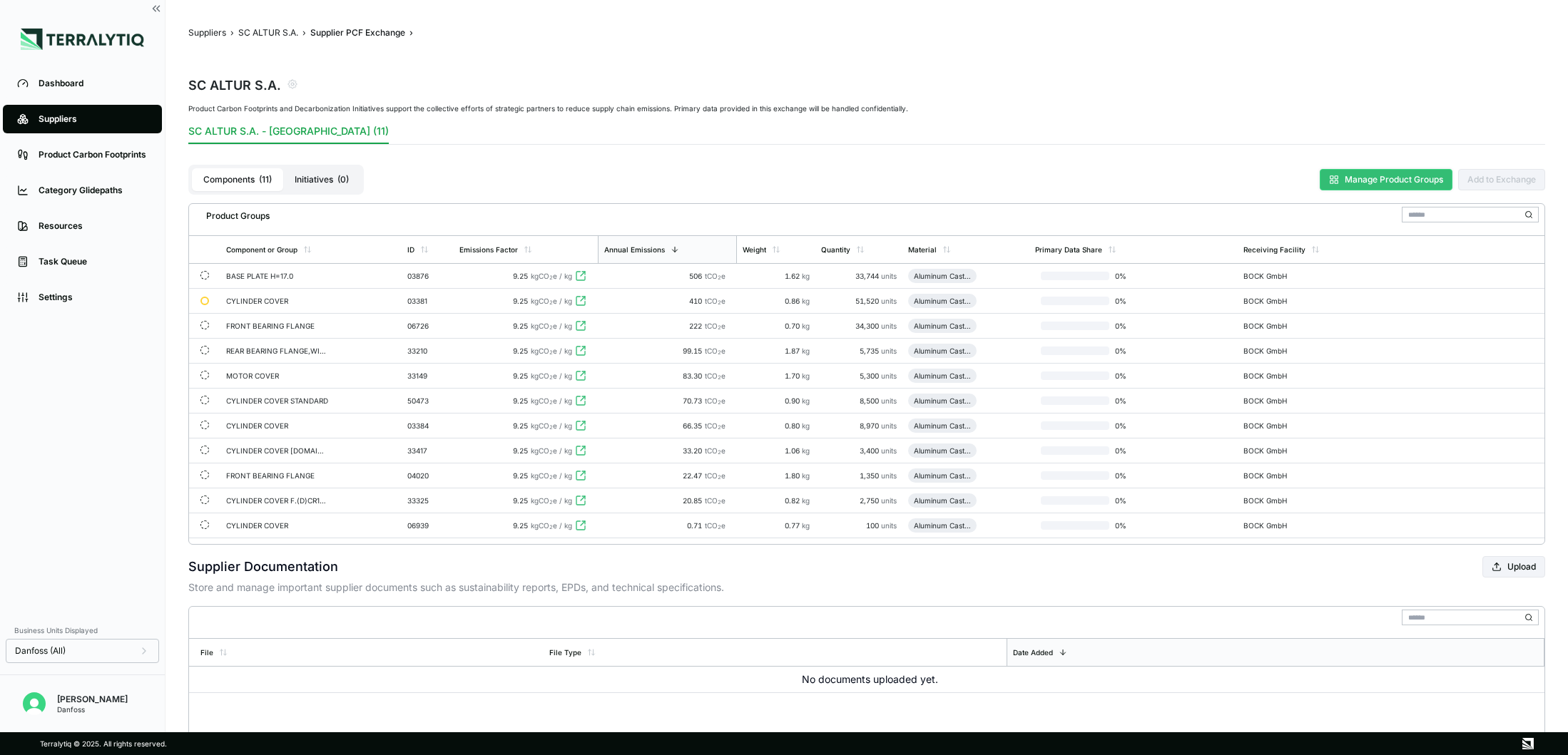
click at [1347, 171] on button "Manage Product Groups" at bounding box center [1385, 180] width 132 height 22
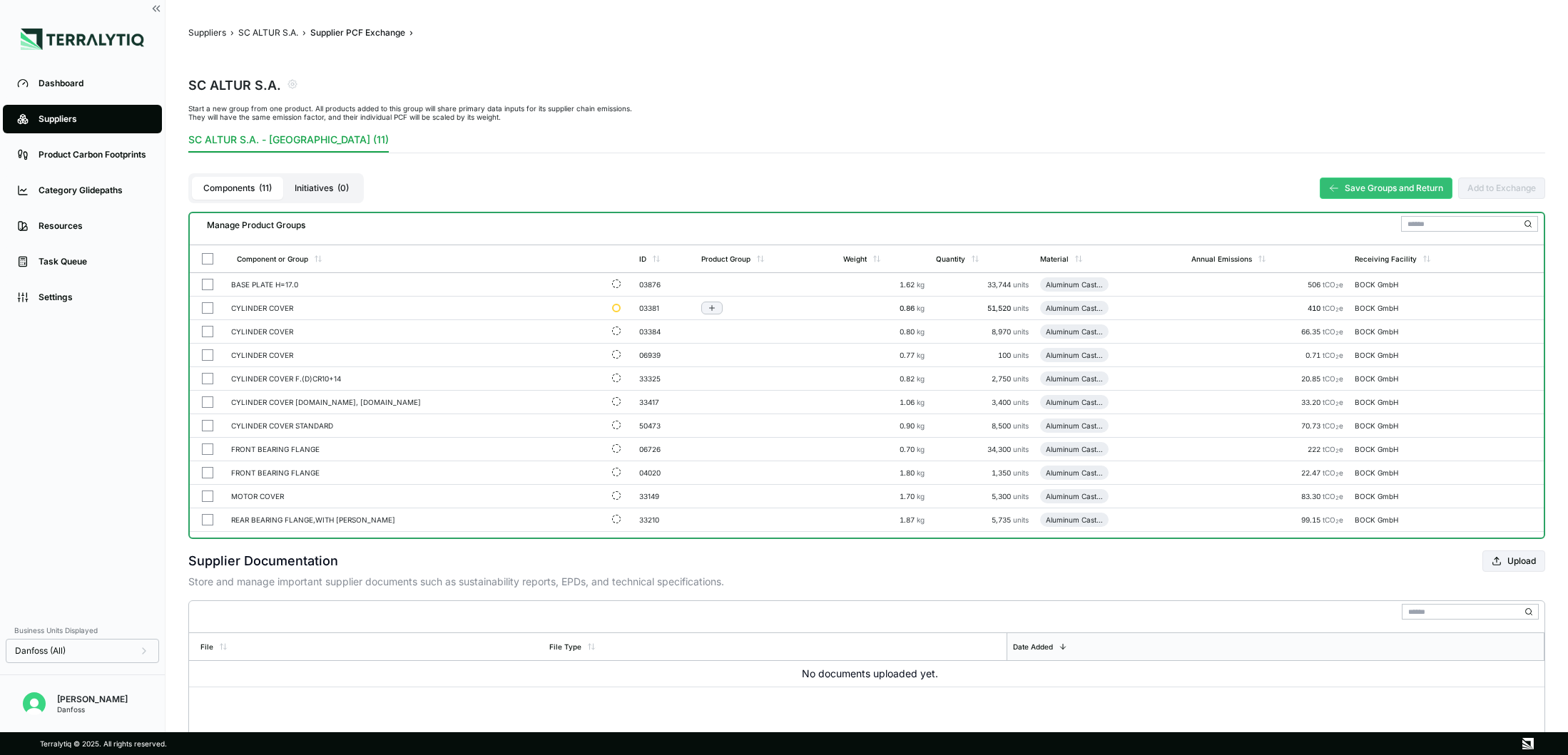
click at [210, 305] on button "button" at bounding box center [207, 308] width 11 height 11
click at [207, 326] on button "button" at bounding box center [207, 331] width 11 height 11
click at [205, 351] on button "button" at bounding box center [207, 355] width 11 height 11
click at [1351, 185] on button "Save Groups and Return" at bounding box center [1385, 188] width 132 height 22
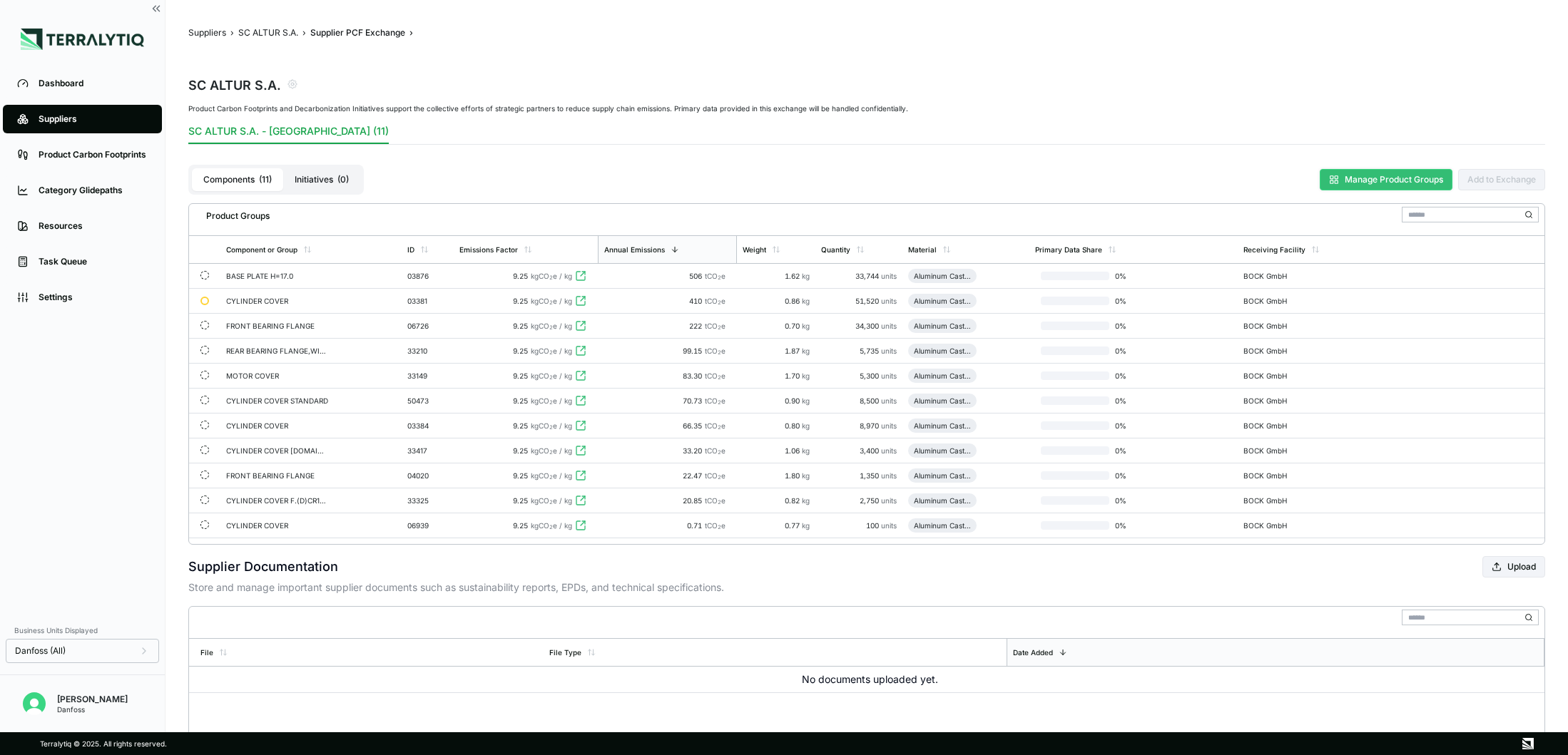
click at [1378, 177] on button "Manage Product Groups" at bounding box center [1385, 180] width 132 height 22
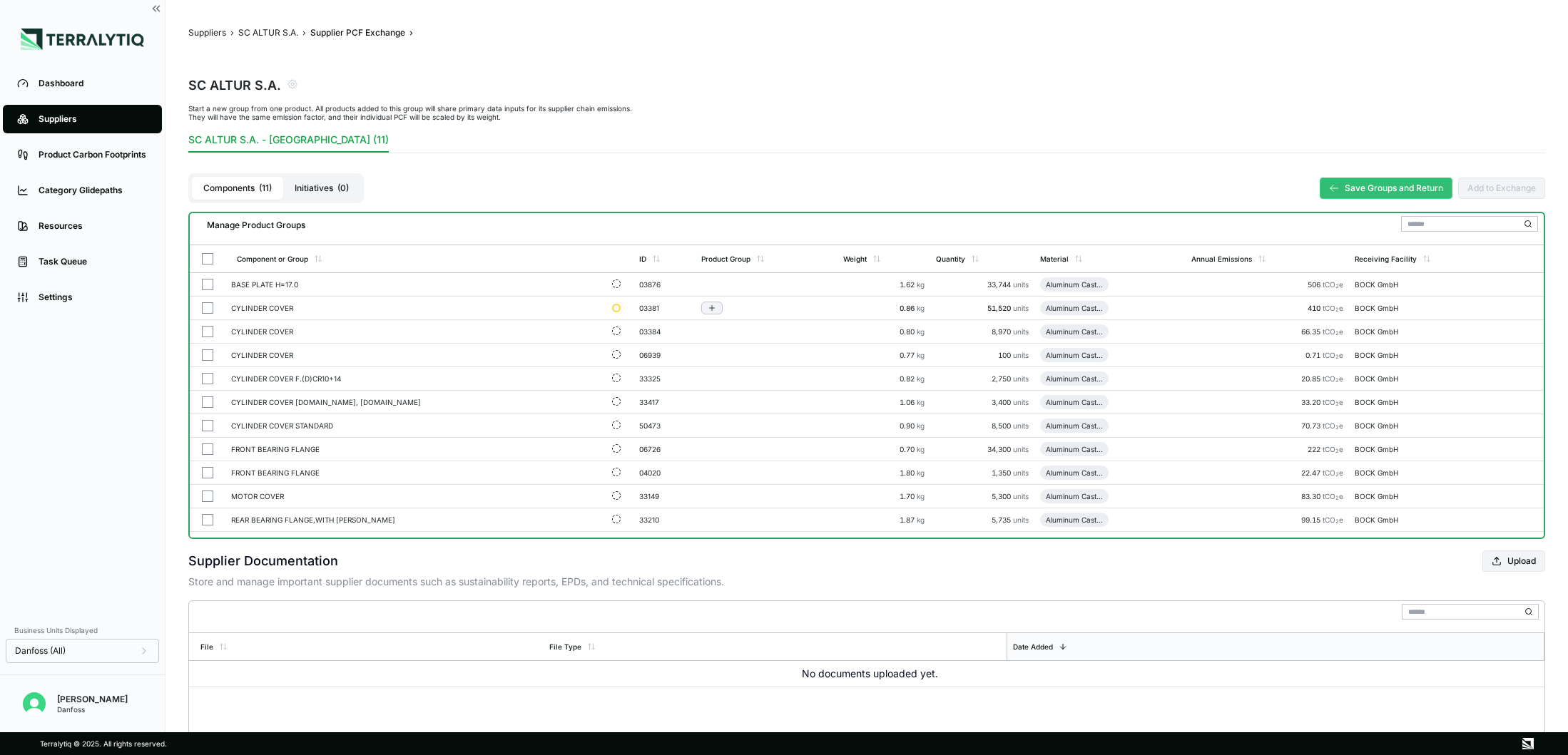
click at [205, 309] on button "button" at bounding box center [207, 308] width 11 height 11
click at [205, 328] on button "button" at bounding box center [207, 331] width 11 height 11
click at [207, 355] on button "button" at bounding box center [207, 355] width 11 height 11
click at [1376, 183] on button "Save Groups and Return" at bounding box center [1385, 188] width 132 height 22
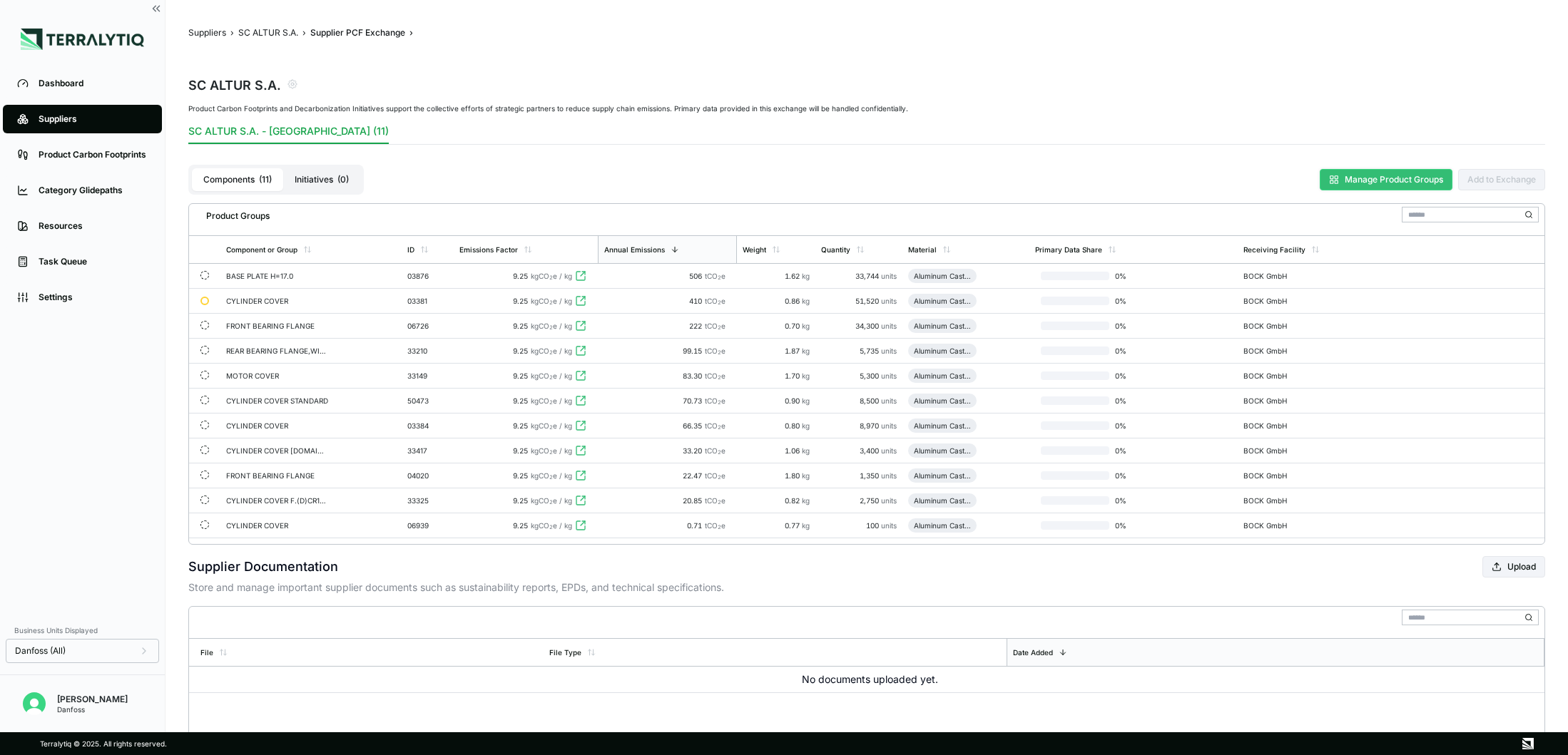
click at [1347, 177] on button "Manage Product Groups" at bounding box center [1385, 180] width 132 height 22
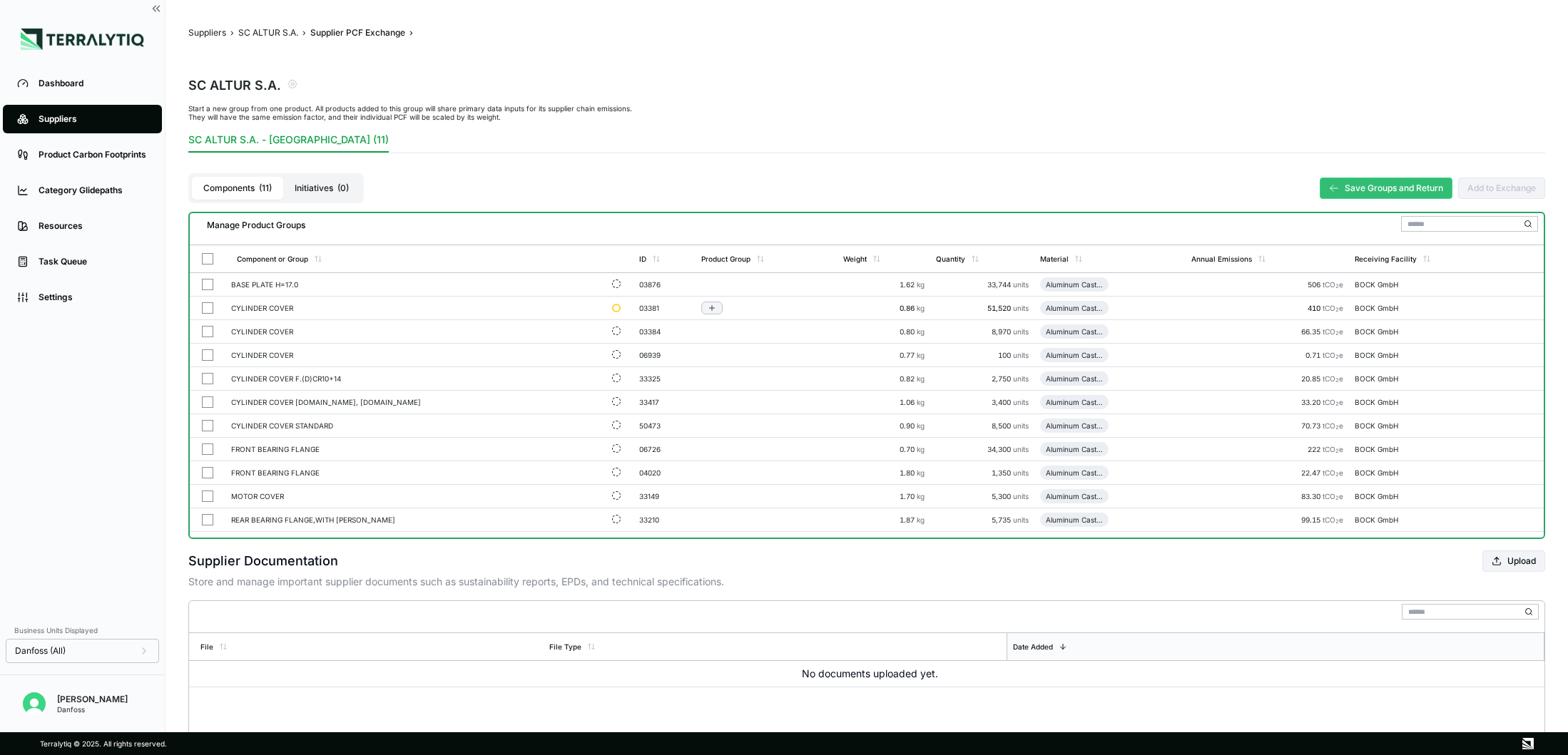
click at [207, 308] on button "button" at bounding box center [207, 308] width 11 height 11
click at [207, 332] on button "button" at bounding box center [207, 331] width 11 height 11
click at [206, 354] on button "button" at bounding box center [207, 355] width 11 height 11
click at [391, 225] on div "Group Multiple" at bounding box center [357, 227] width 68 height 8
click at [397, 226] on icon "button" at bounding box center [398, 227] width 7 height 7
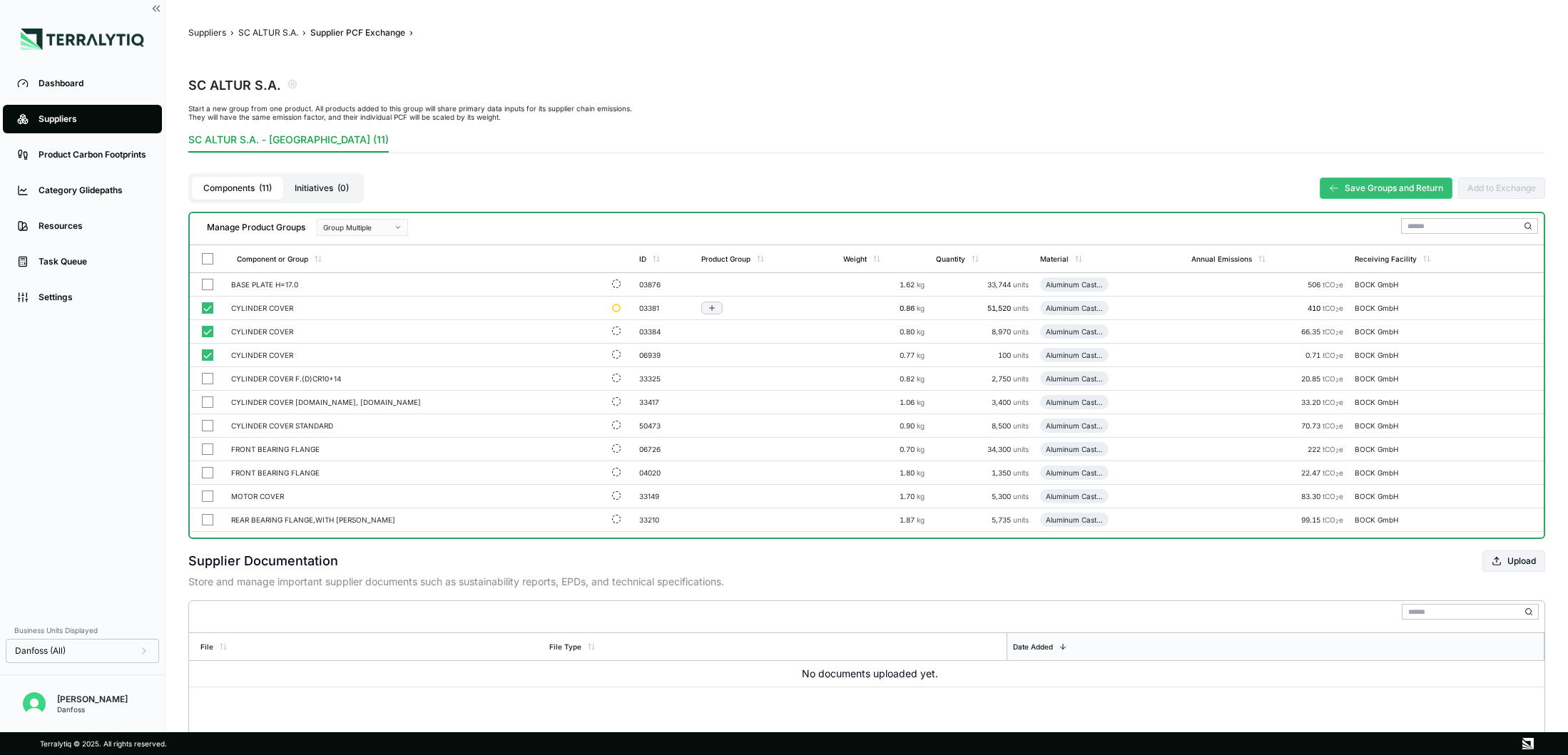
click at [207, 308] on button "button" at bounding box center [207, 308] width 11 height 11
click at [207, 330] on button "button" at bounding box center [207, 331] width 11 height 11
click at [207, 351] on button "button" at bounding box center [207, 355] width 11 height 11
click at [1355, 189] on button "Save Groups and Return" at bounding box center [1385, 188] width 132 height 22
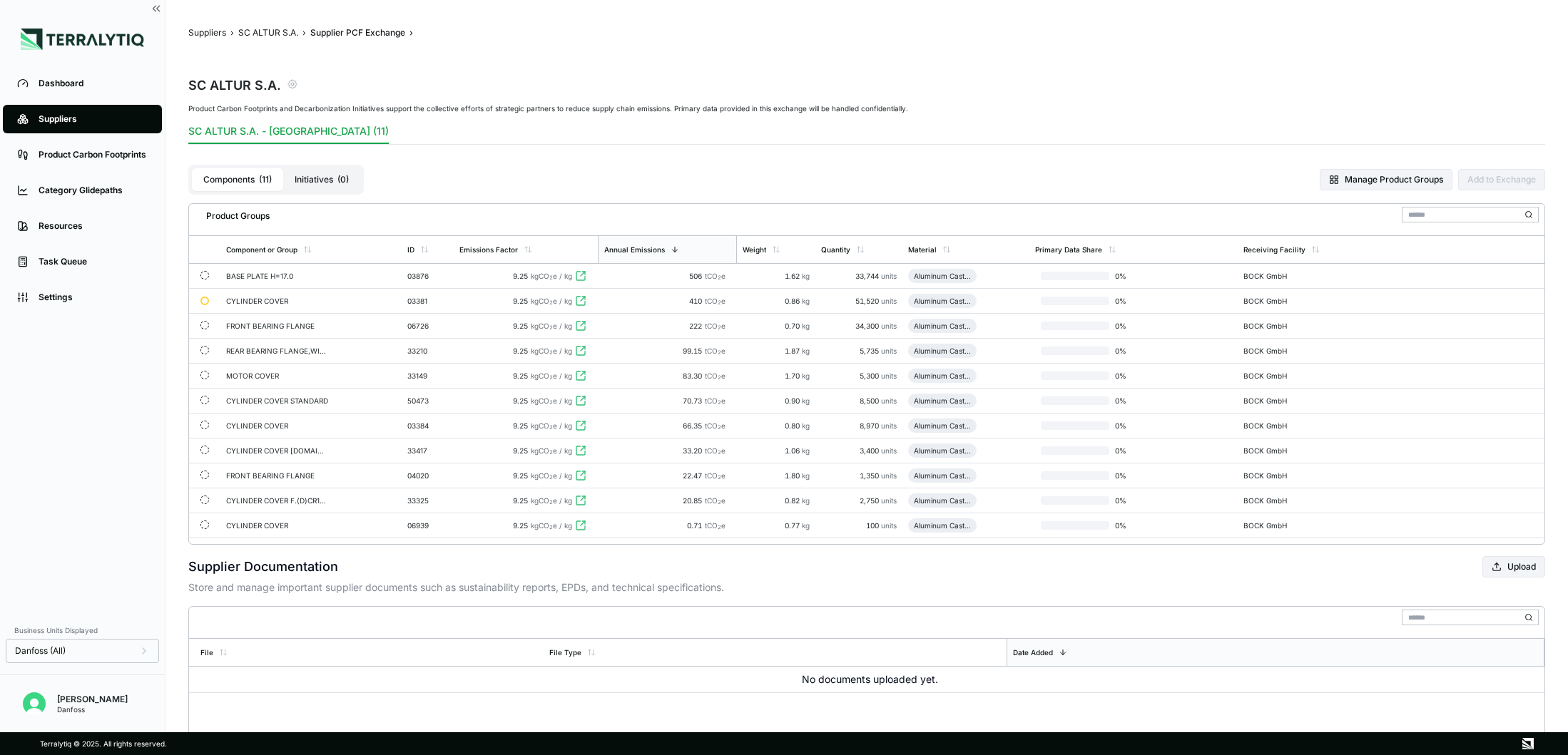
click at [293, 87] on icon "button" at bounding box center [292, 84] width 8 height 8
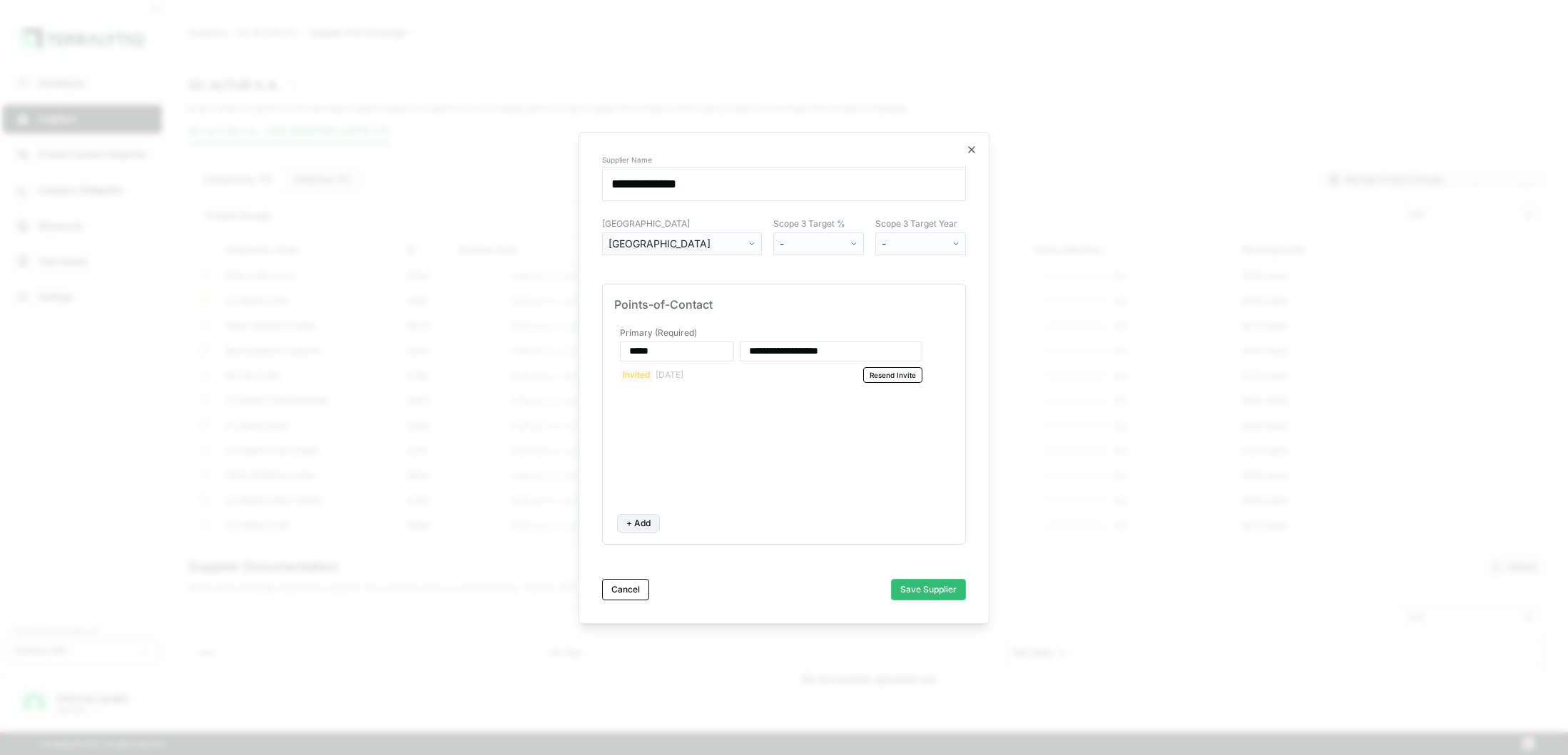
click at [628, 523] on button "+ Add" at bounding box center [638, 523] width 43 height 19
click at [688, 418] on input at bounding box center [677, 421] width 114 height 20
type input "******"
click at [760, 430] on input at bounding box center [831, 421] width 183 height 20
type input "**********"
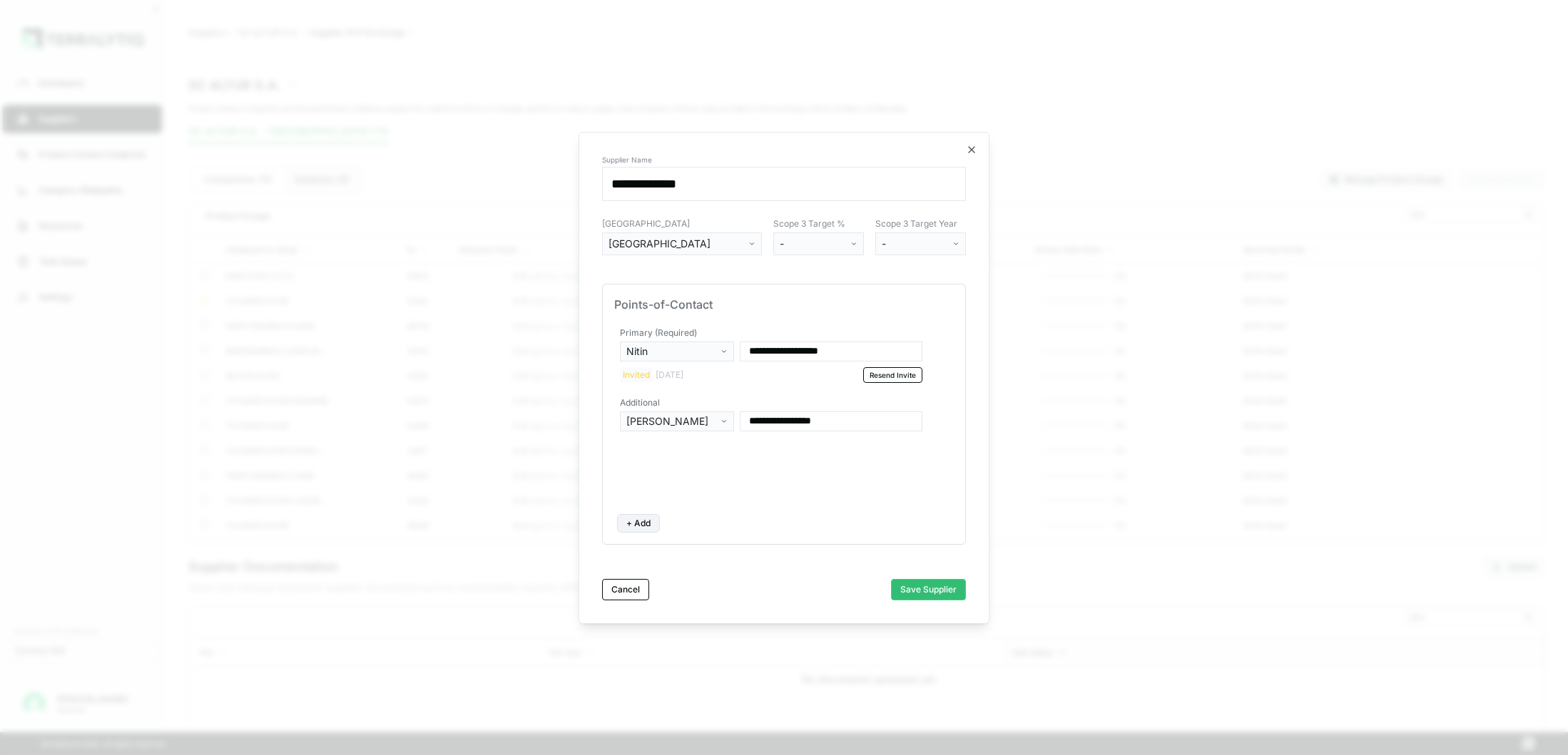
click at [760, 442] on div "**********" at bounding box center [831, 429] width 183 height 34
click at [932, 584] on button "Save Supplier" at bounding box center [928, 590] width 75 height 22
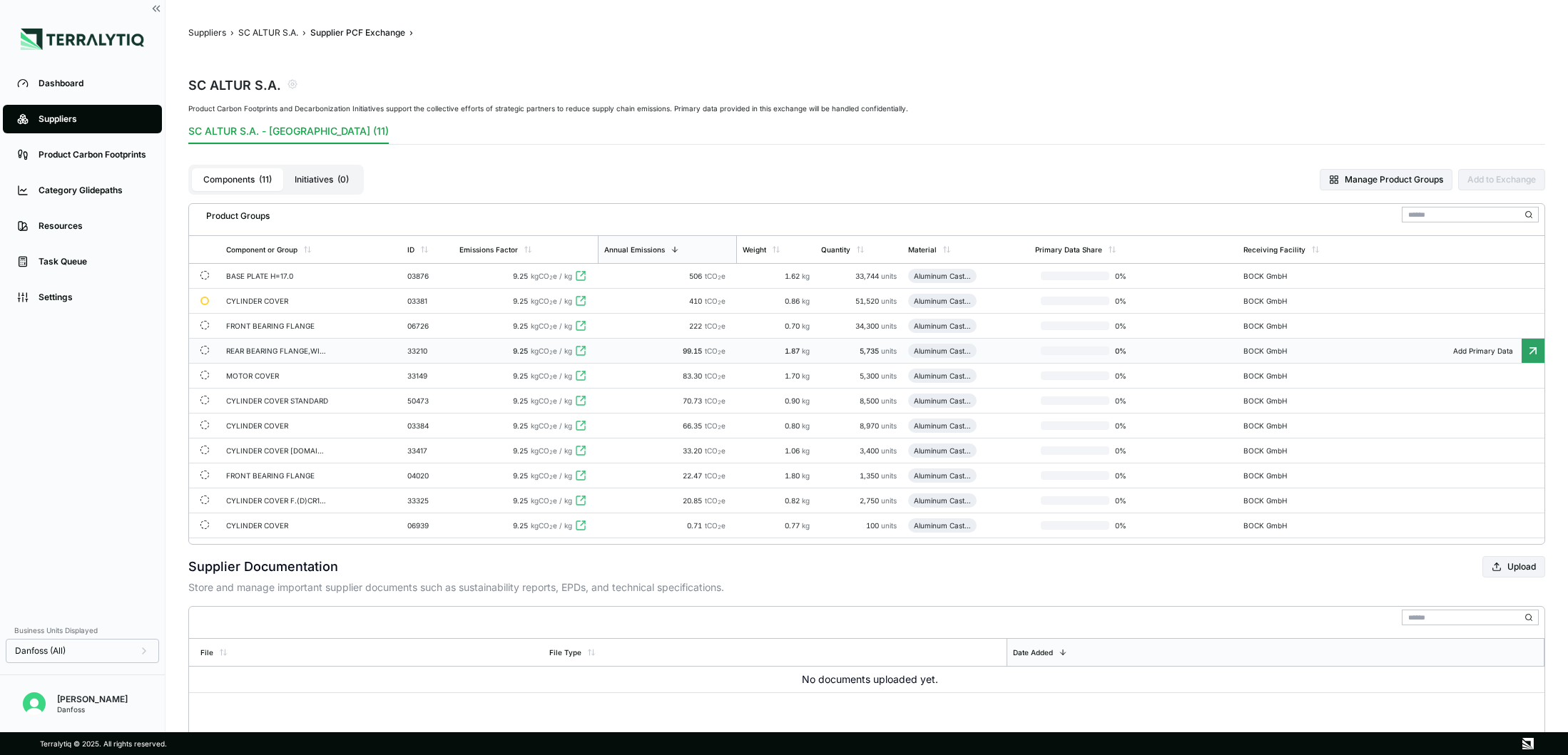
scroll to position [51, 0]
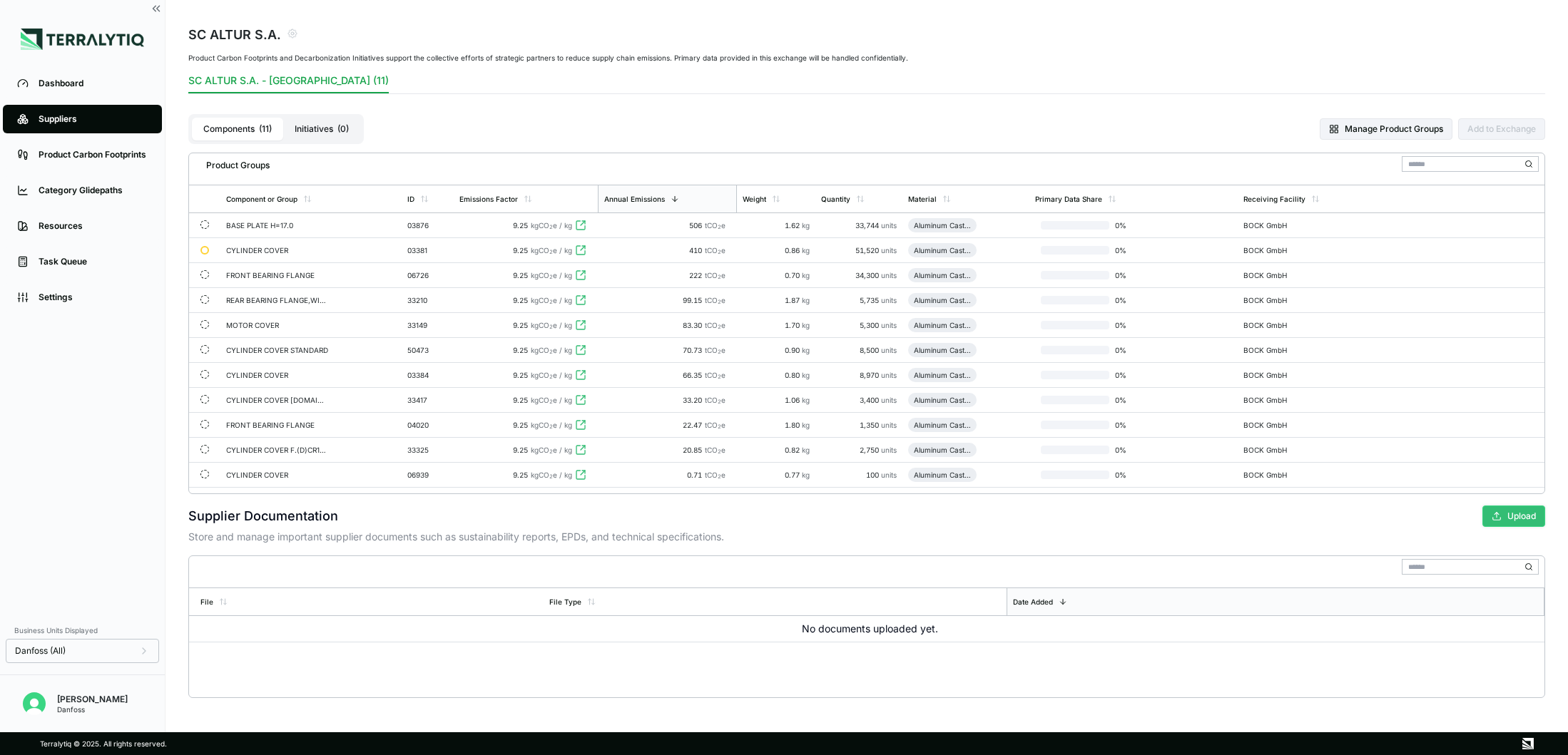
click at [1501, 517] on button "Upload" at bounding box center [1513, 516] width 63 height 22
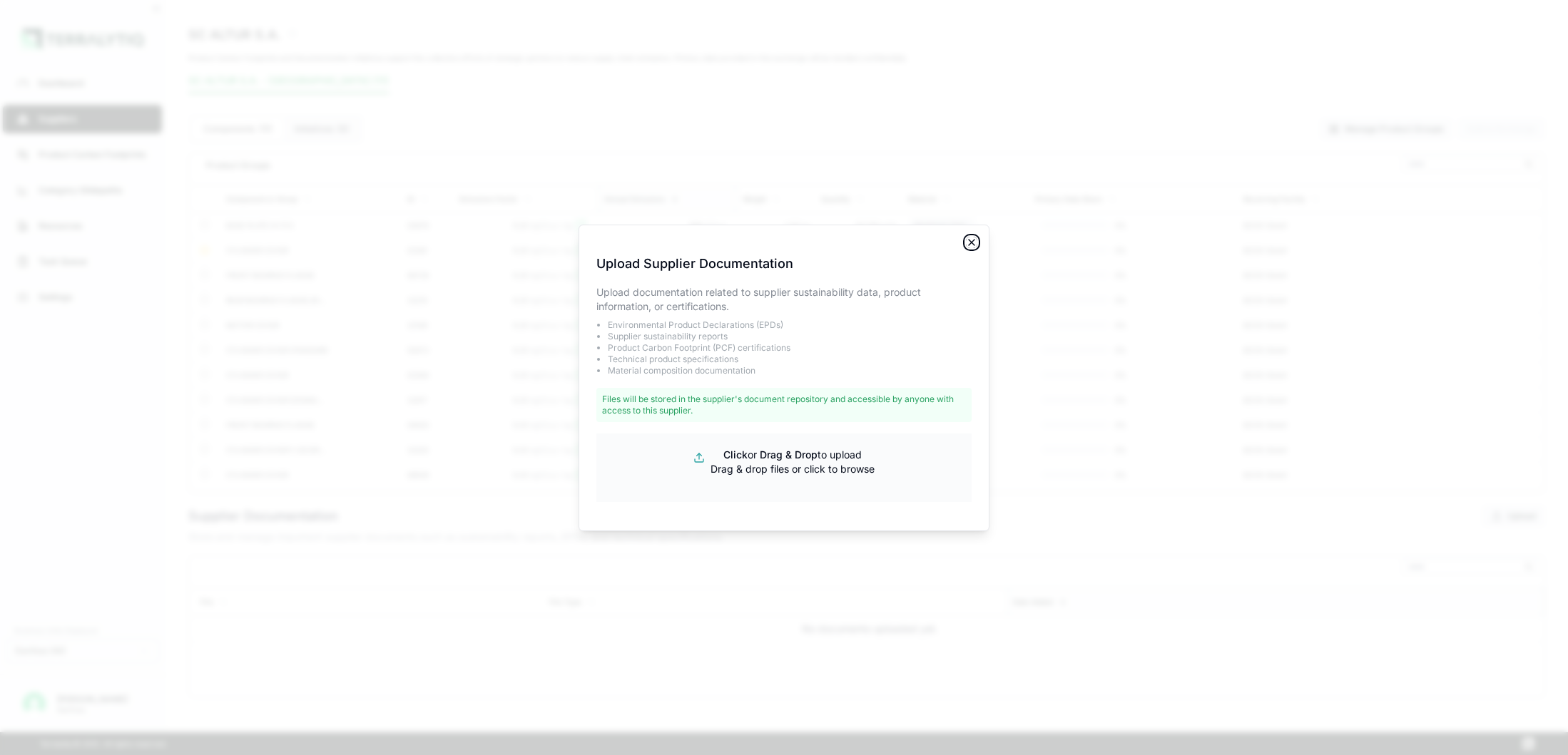
click at [967, 241] on icon "button" at bounding box center [971, 242] width 11 height 11
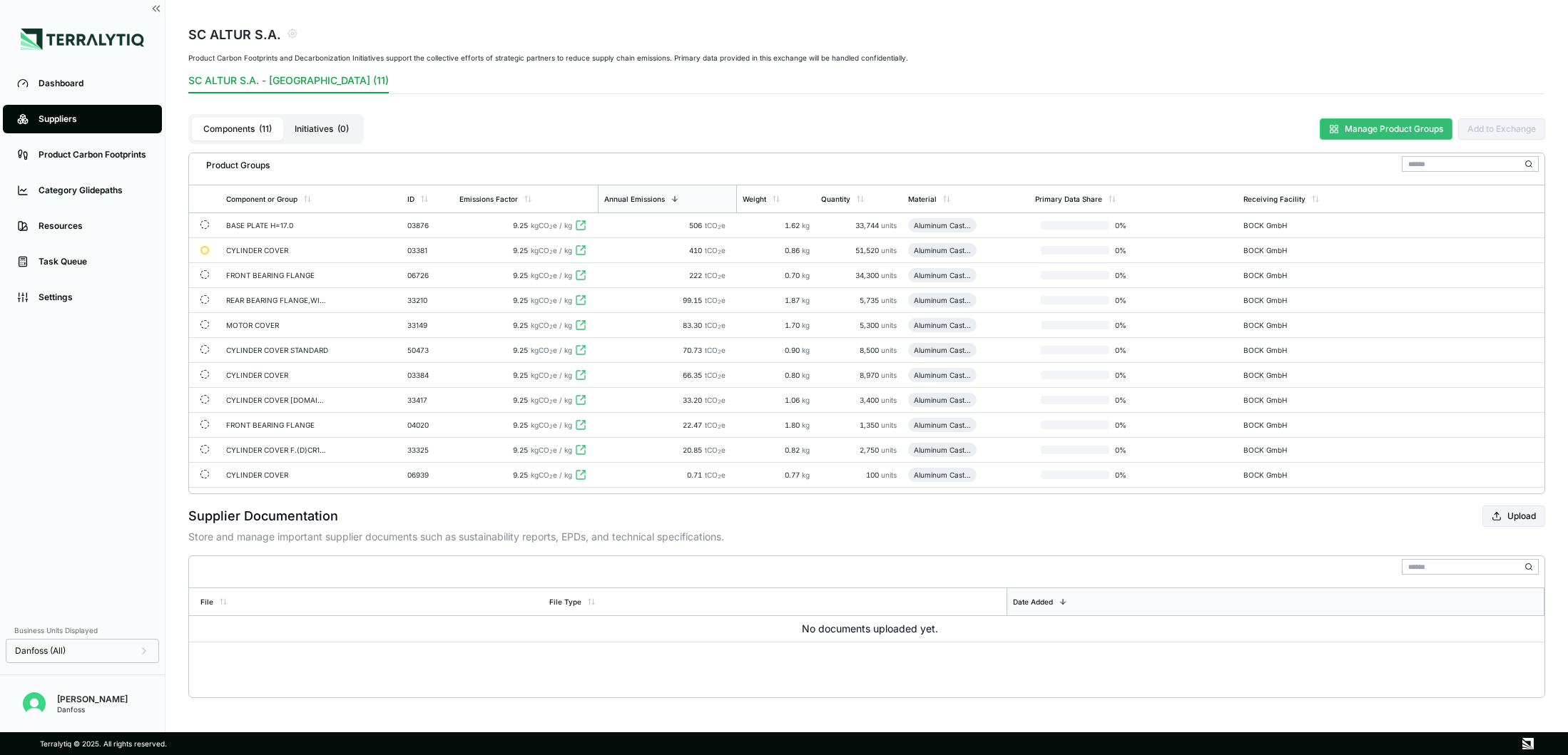
click at [1375, 132] on button "Manage Product Groups" at bounding box center [1385, 129] width 132 height 22
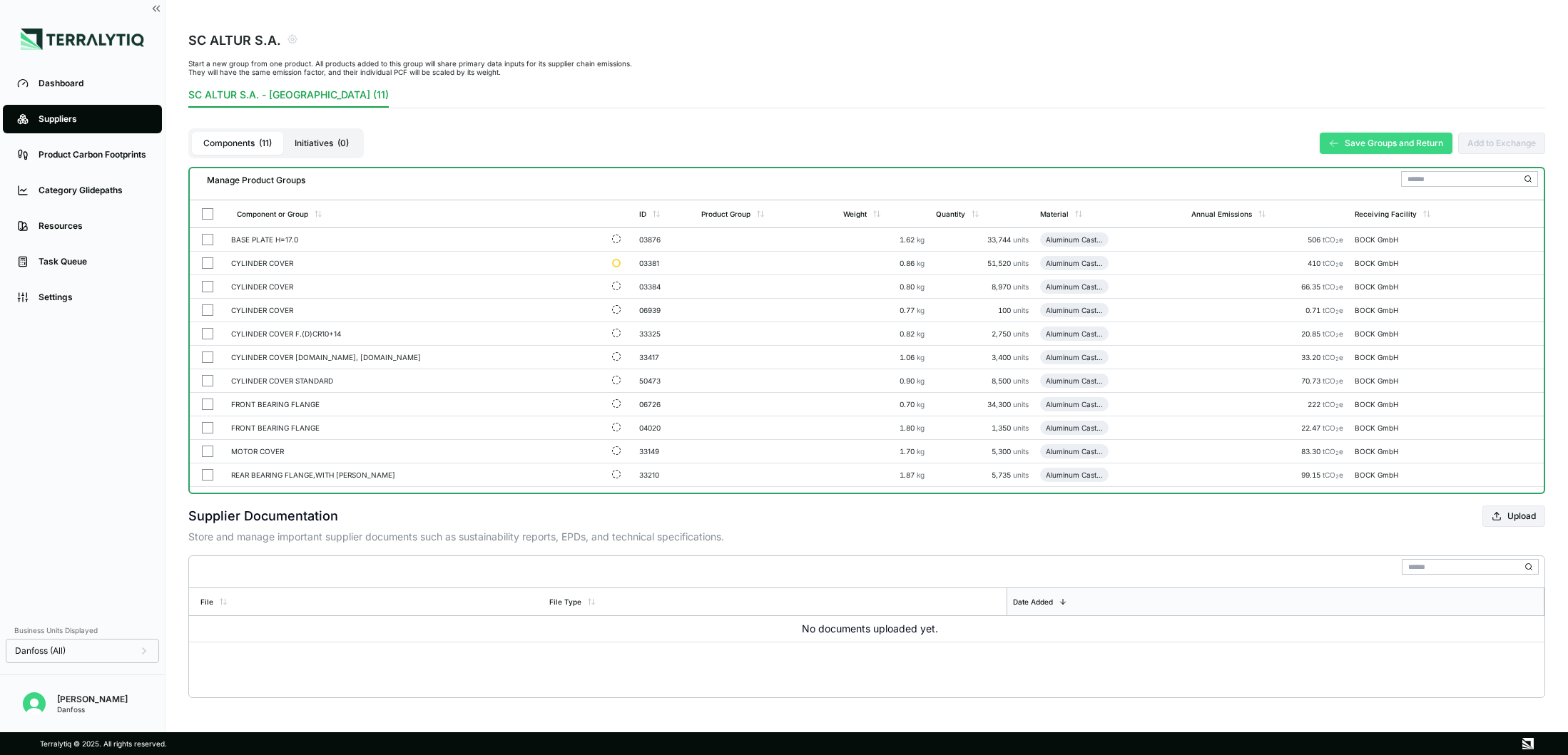
scroll to position [45, 0]
click at [1417, 147] on button "Save Groups and Return" at bounding box center [1385, 143] width 132 height 22
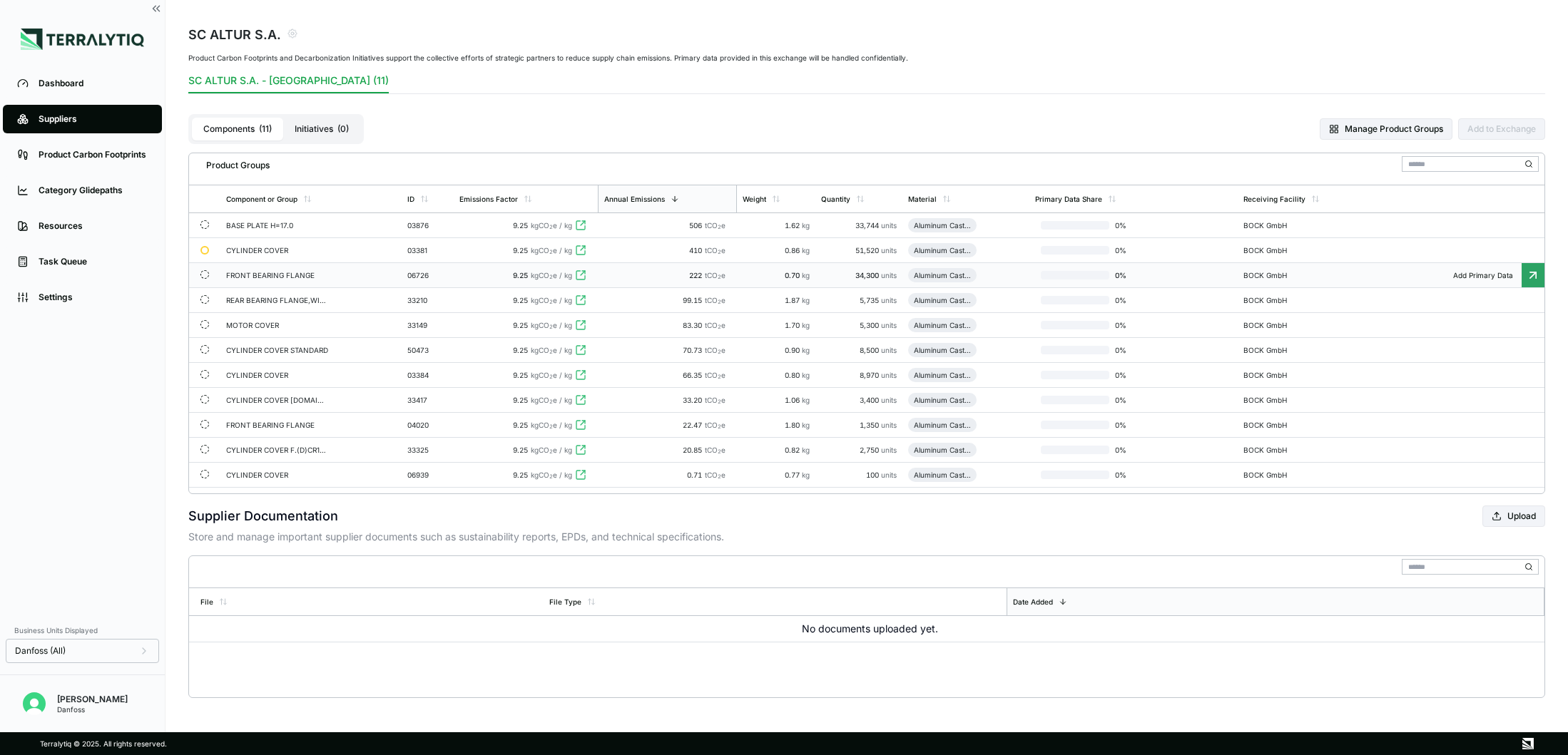
click at [253, 276] on div "FRONT BEARING FLANGE" at bounding box center [277, 275] width 103 height 8
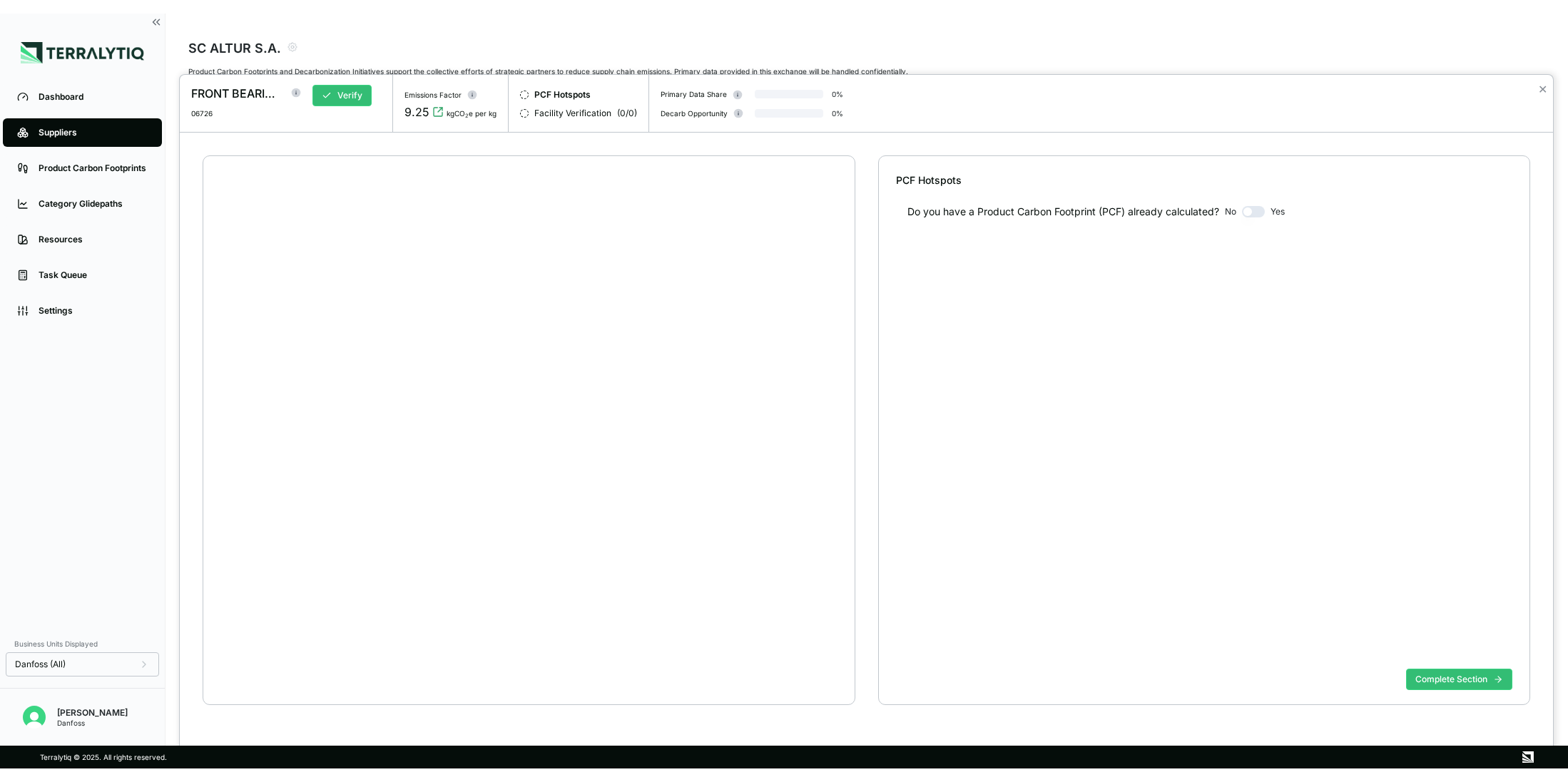
scroll to position [27, 0]
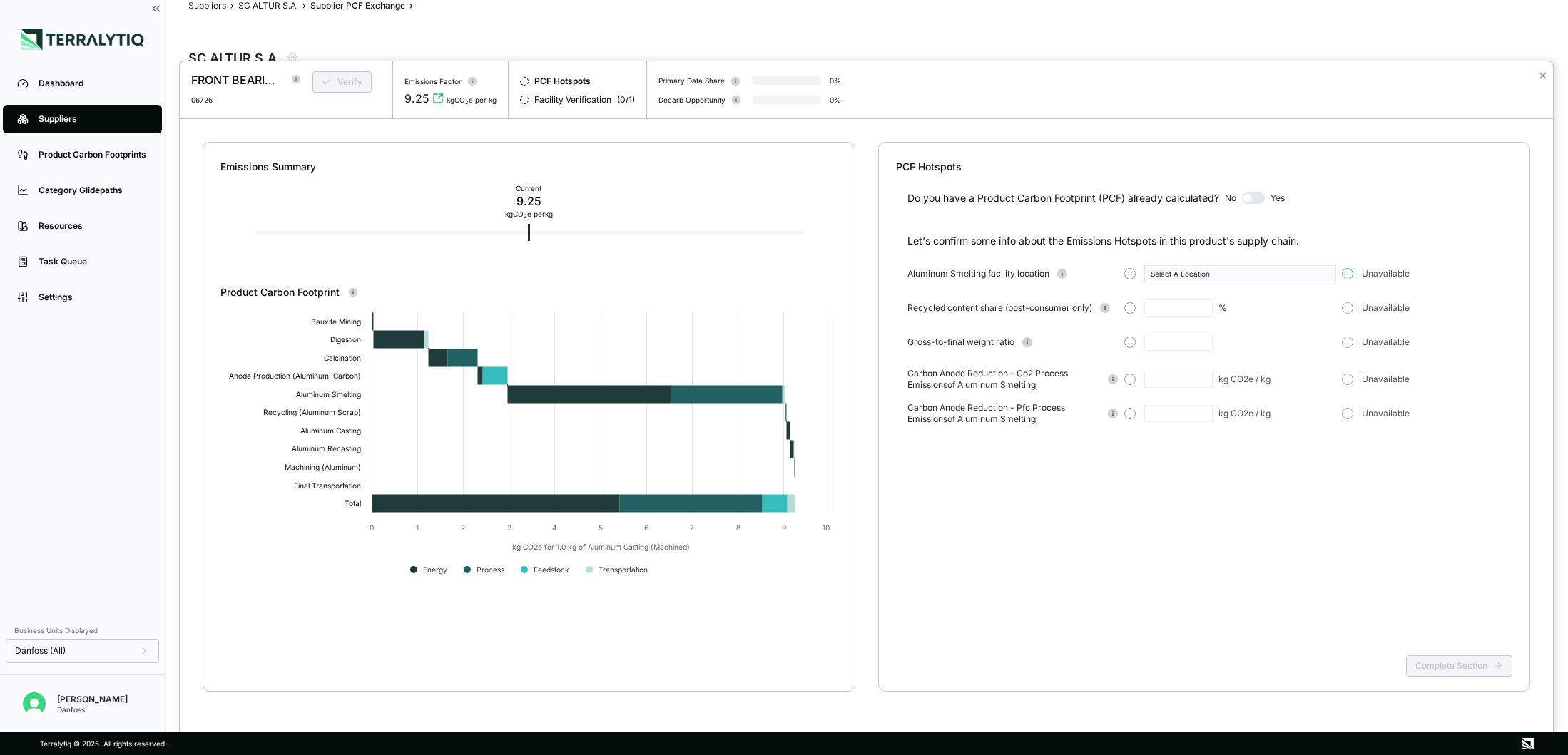
click at [1349, 270] on button "button" at bounding box center [1347, 273] width 11 height 11
click at [1348, 309] on button "button" at bounding box center [1347, 308] width 11 height 11
click at [1347, 343] on button "button" at bounding box center [1347, 342] width 11 height 11
click at [1348, 383] on button "button" at bounding box center [1347, 379] width 11 height 11
click at [1434, 658] on button "Complete Section" at bounding box center [1459, 666] width 106 height 22
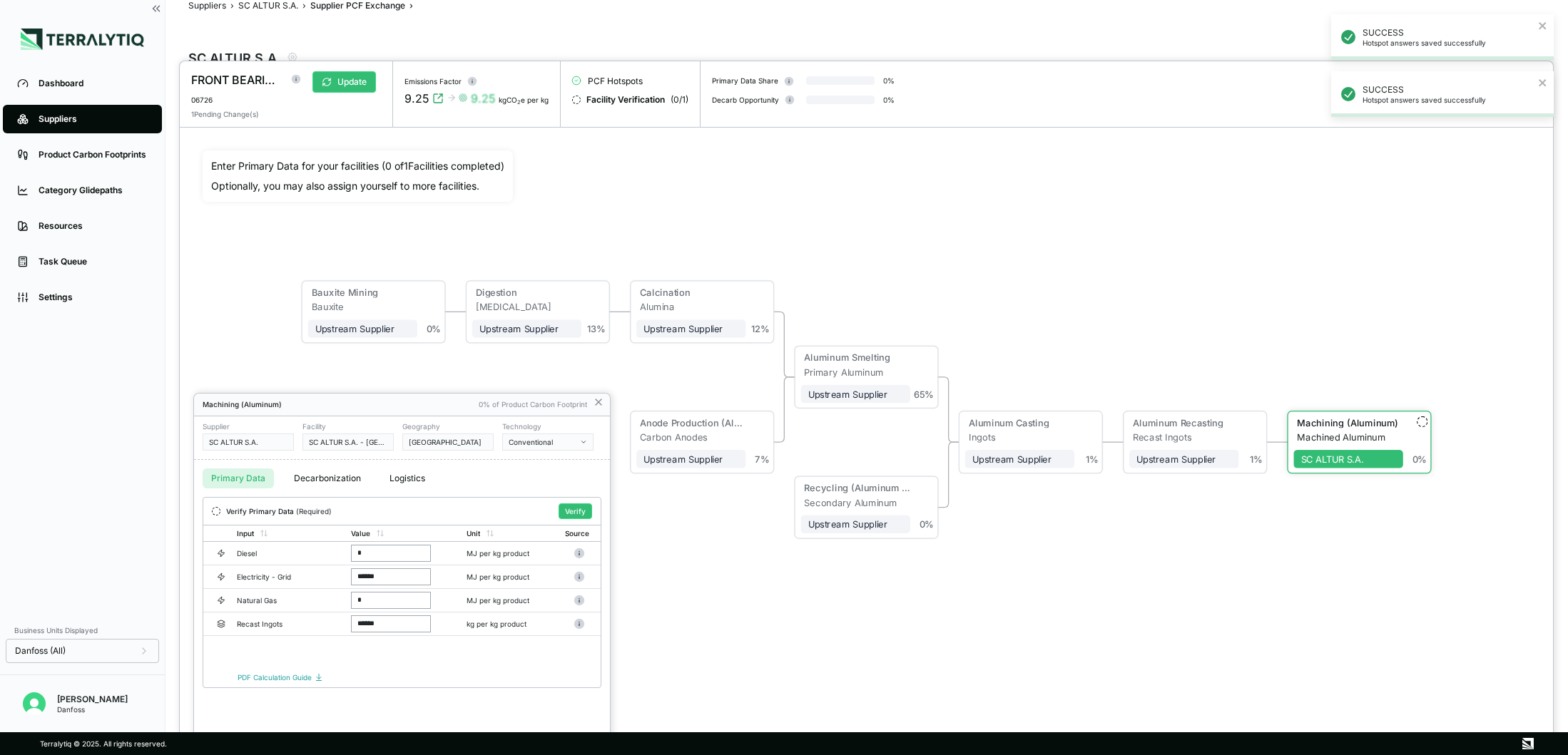
click at [1188, 495] on div at bounding box center [866, 408] width 1373 height 694
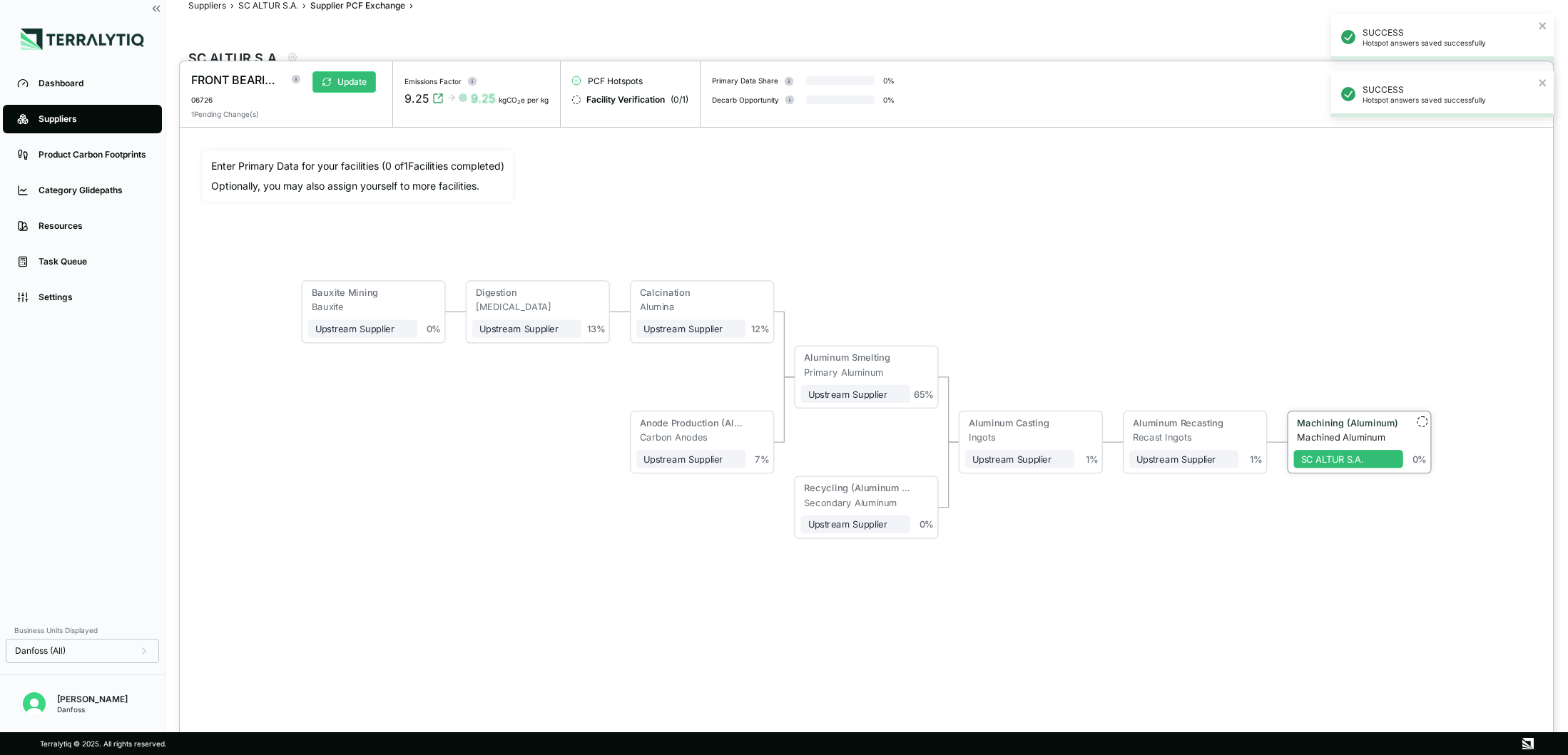
click at [1358, 432] on div "Machined Aluminum" at bounding box center [1349, 437] width 106 height 10
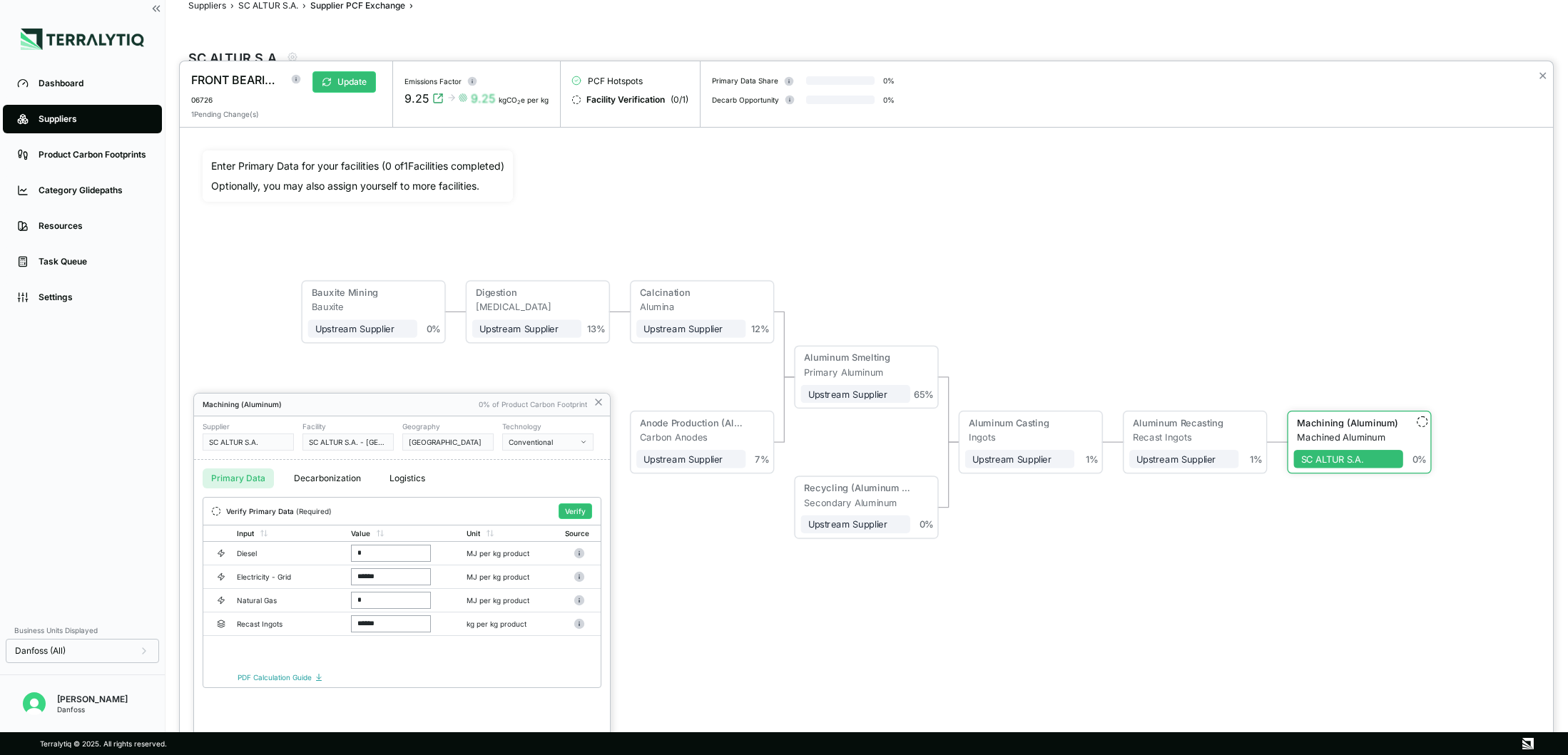
click at [1204, 434] on div at bounding box center [866, 408] width 1373 height 694
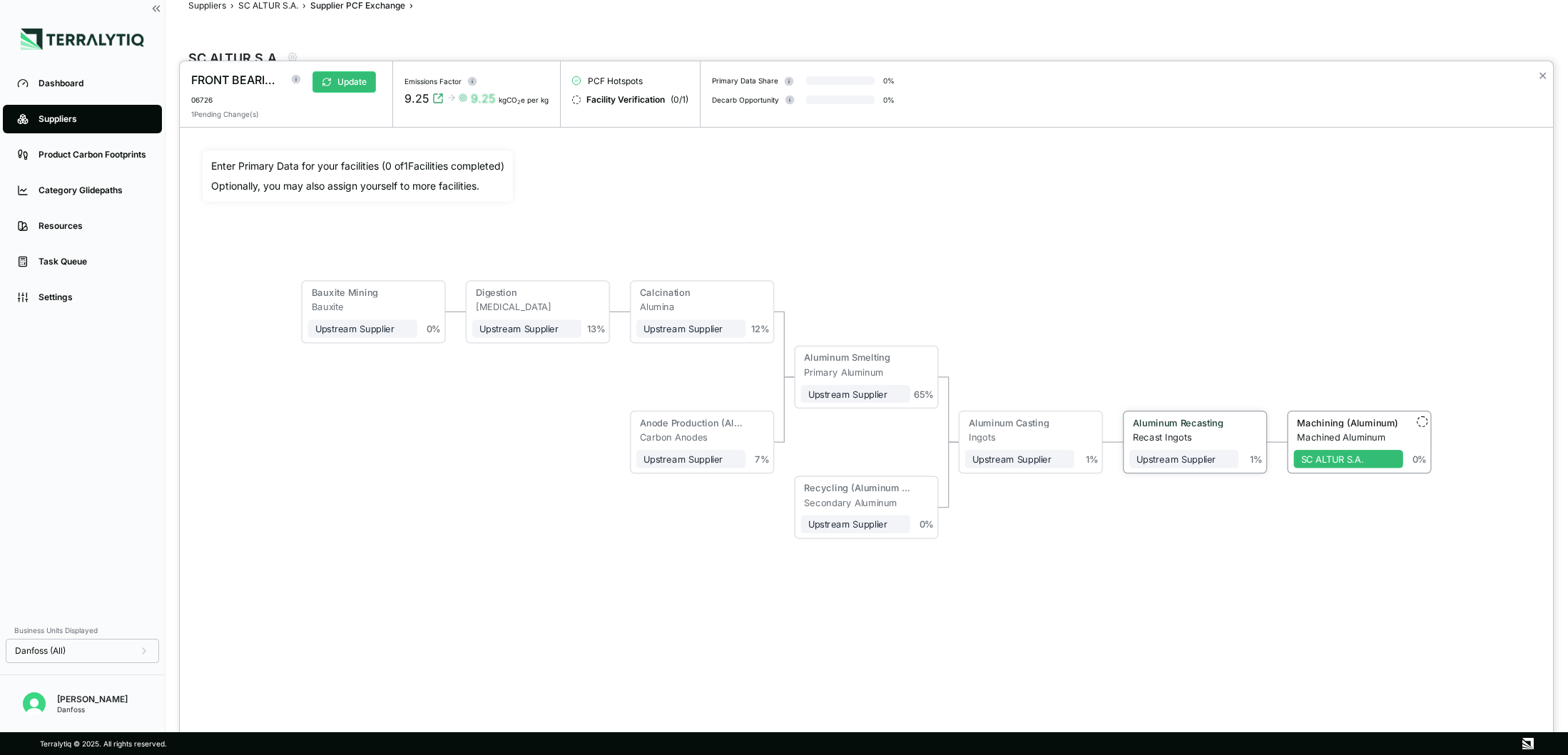
click at [1221, 432] on div "Recast Ingots" at bounding box center [1185, 437] width 106 height 10
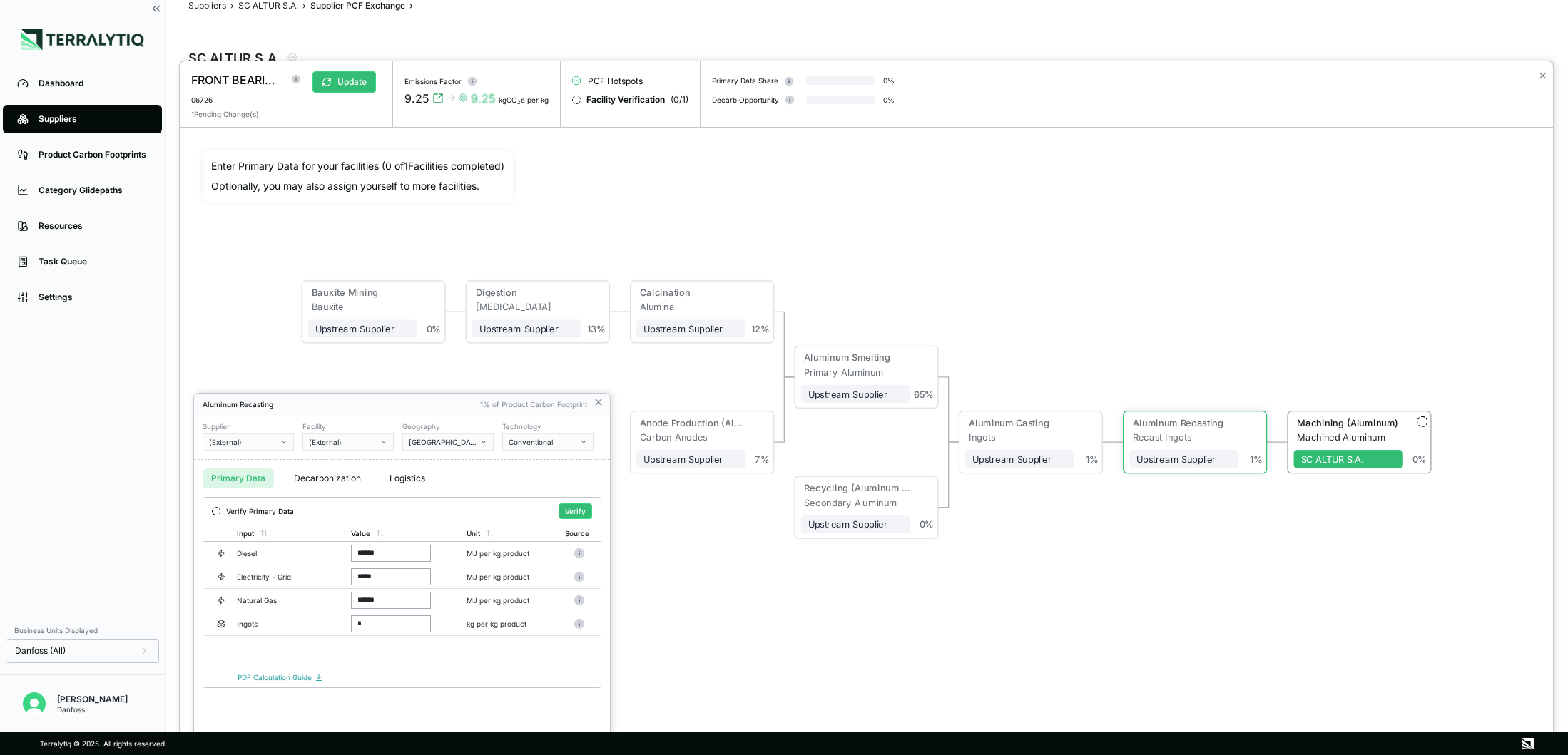
click at [1328, 432] on div at bounding box center [866, 408] width 1373 height 694
click at [600, 401] on icon at bounding box center [598, 402] width 11 height 11
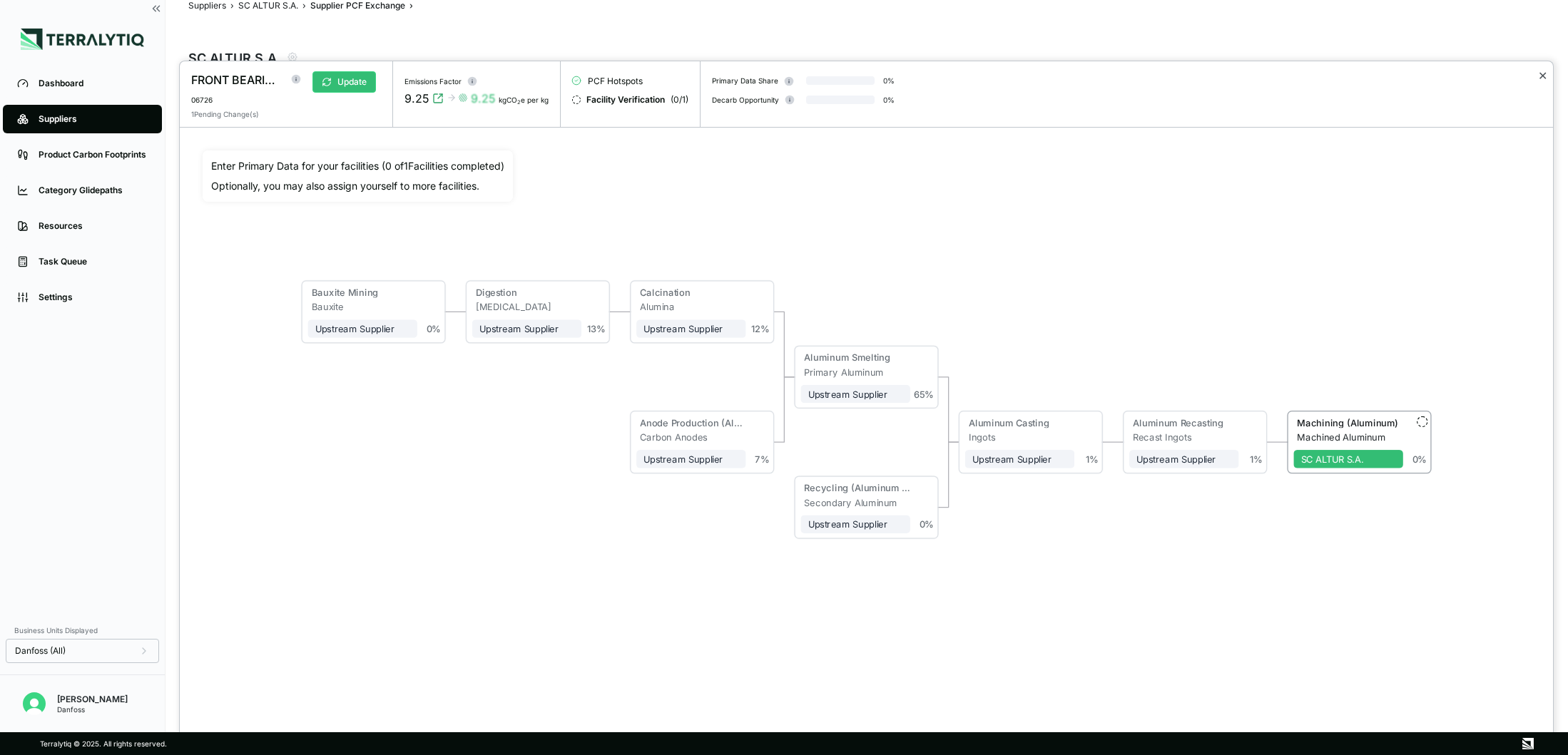
click at [1543, 78] on button "✕" at bounding box center [1543, 76] width 9 height 17
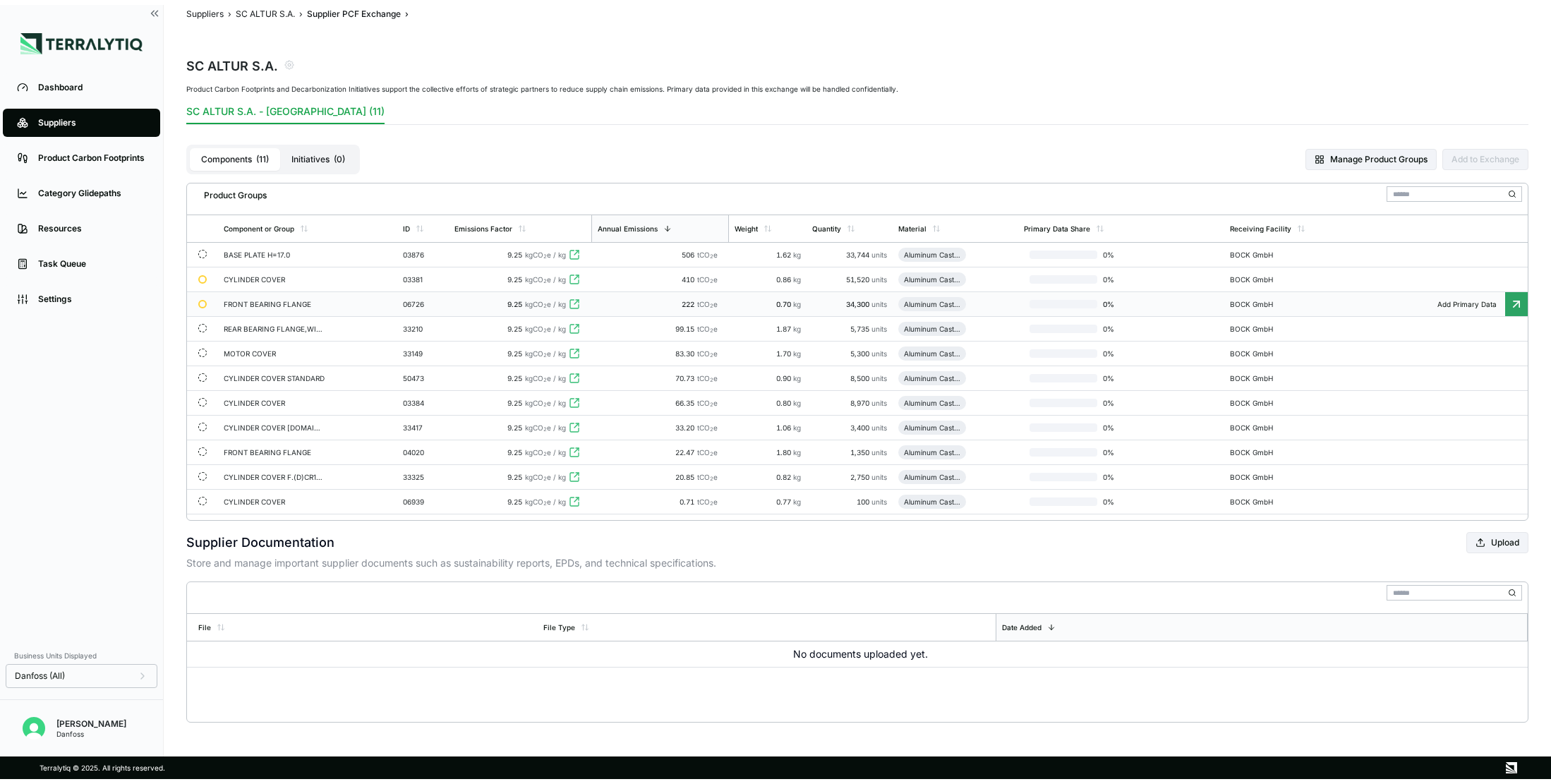
scroll to position [13, 0]
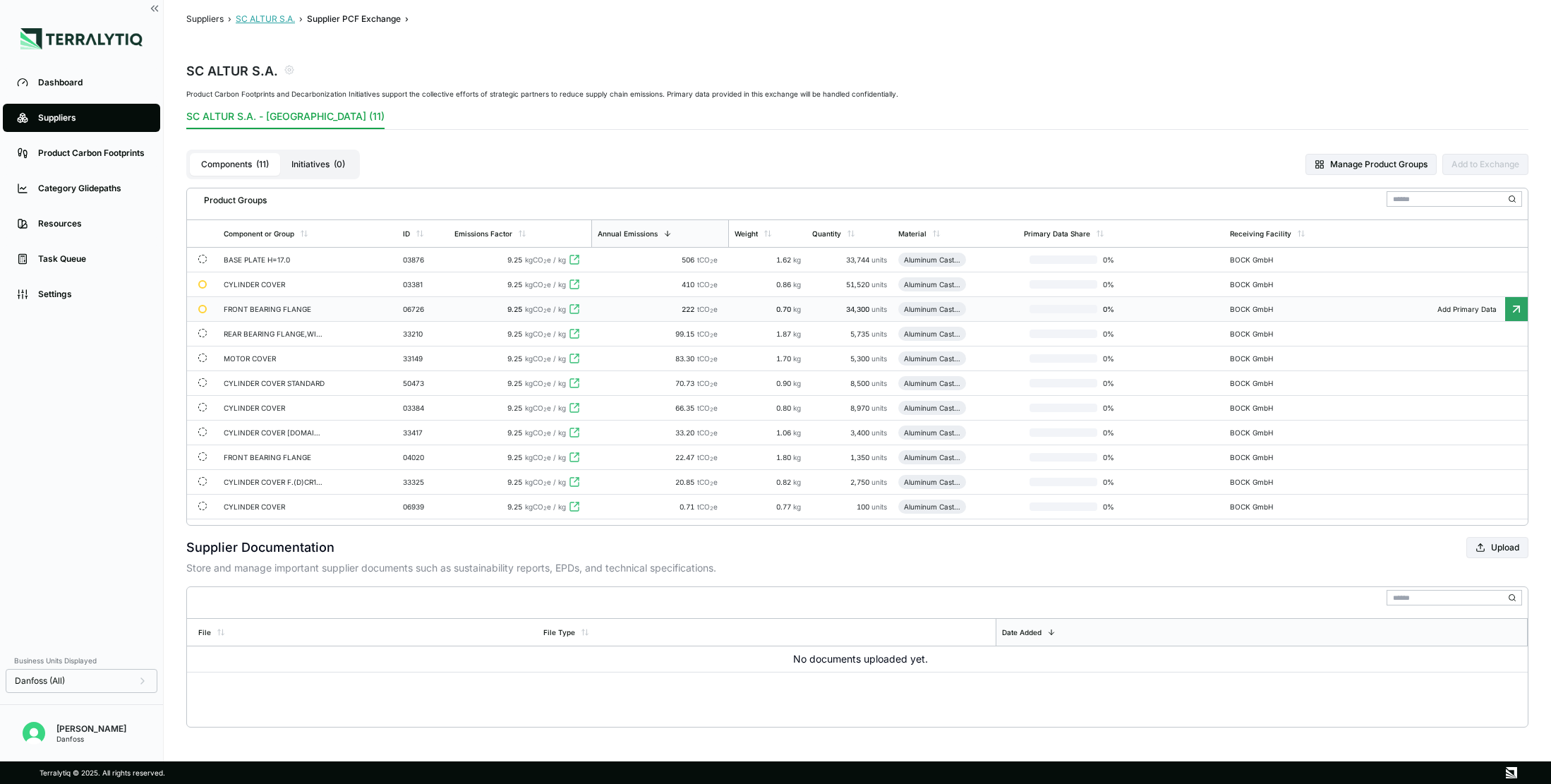
click at [263, 21] on button "SC ALTUR S.A." at bounding box center [265, 19] width 59 height 11
